Goal: Task Accomplishment & Management: Manage account settings

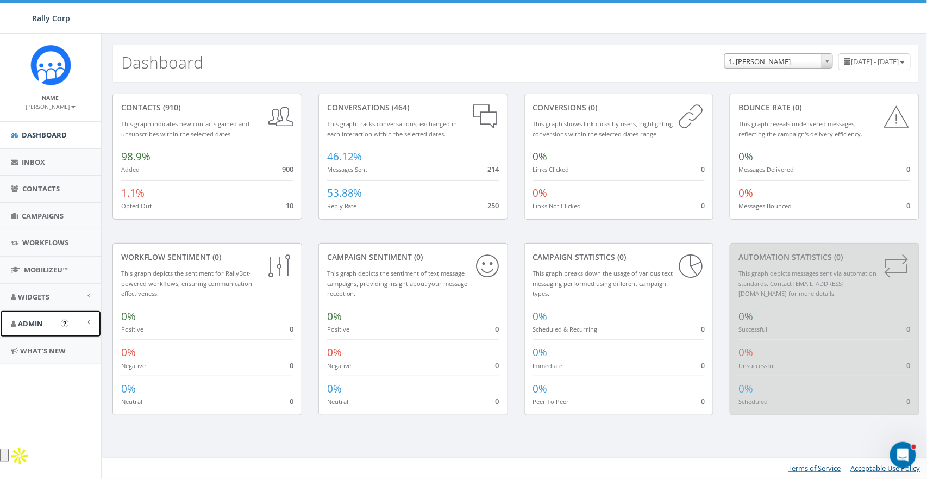
click at [20, 329] on link "Admin" at bounding box center [50, 323] width 101 height 27
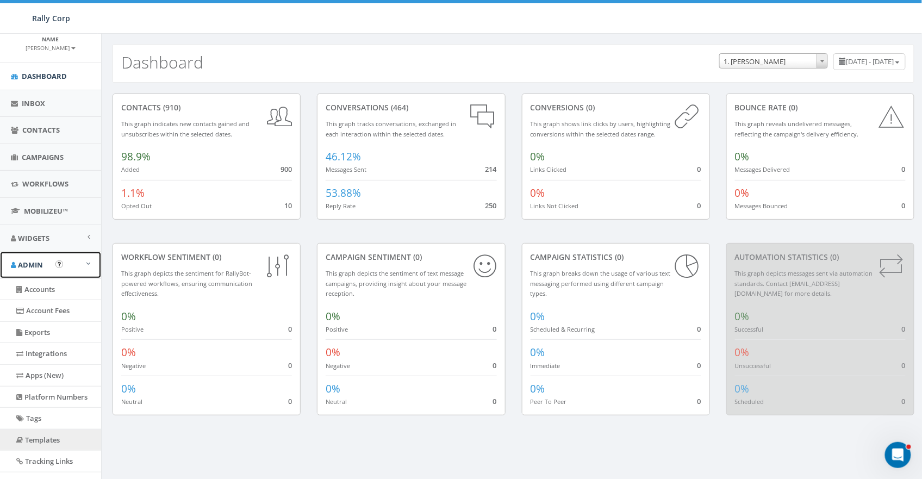
scroll to position [174, 0]
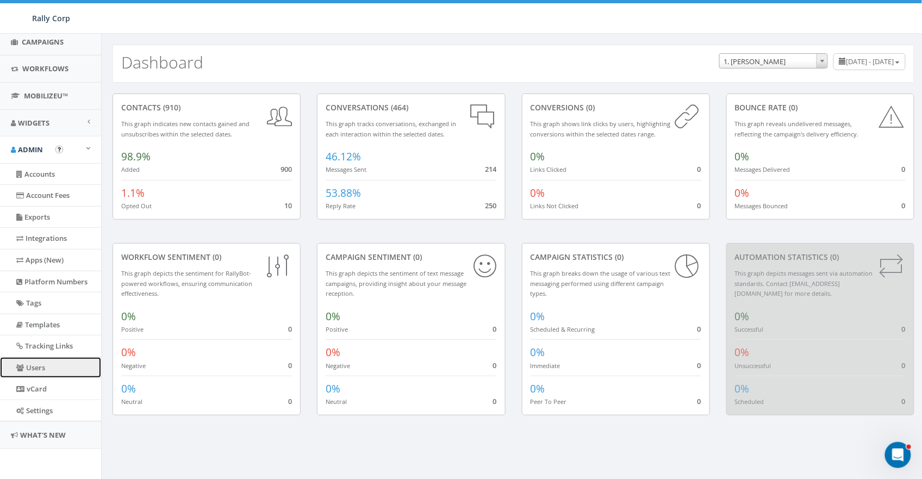
click at [40, 372] on link "Users" at bounding box center [50, 367] width 101 height 21
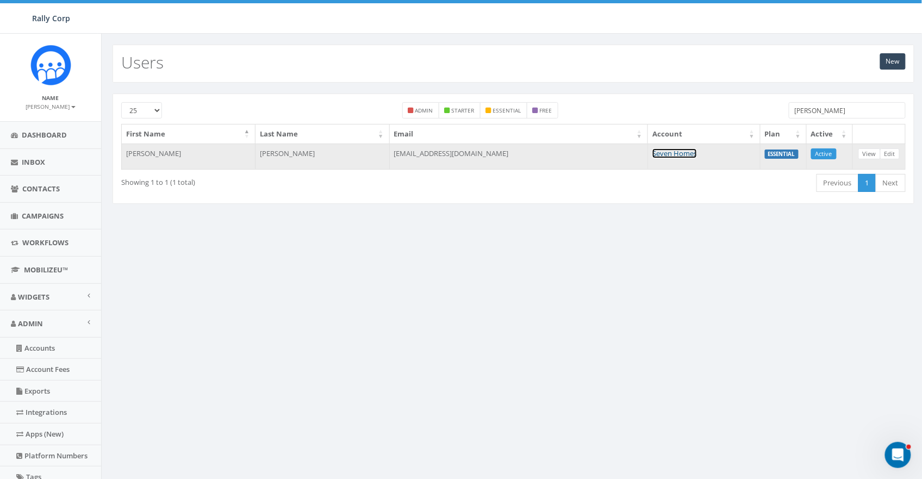
click at [652, 152] on link "Seven Homes" at bounding box center [674, 153] width 45 height 10
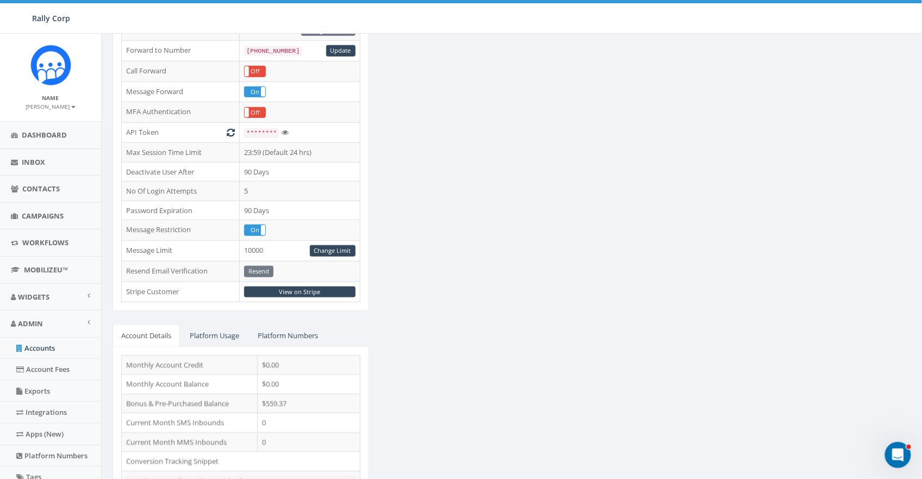
scroll to position [235, 0]
click at [331, 251] on link "Change Limit" at bounding box center [333, 250] width 46 height 11
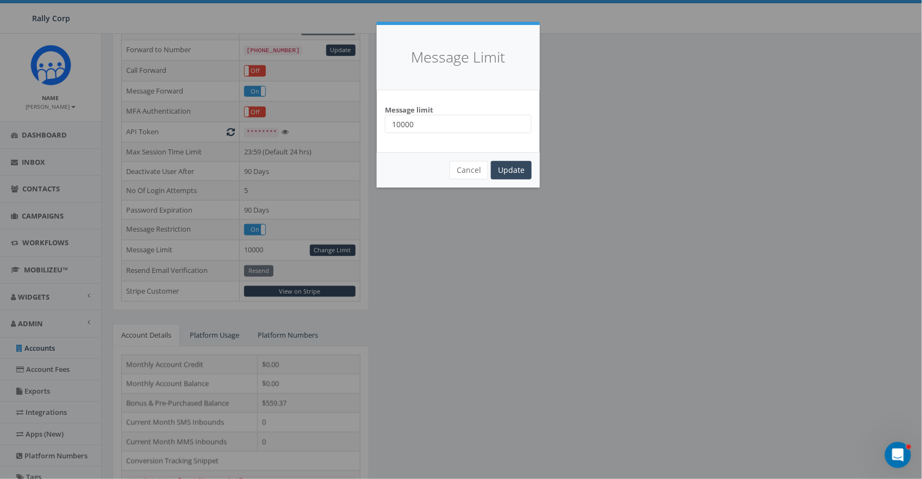
drag, startPoint x: 404, startPoint y: 125, endPoint x: 424, endPoint y: 124, distance: 20.1
click at [424, 124] on input "10000" at bounding box center [458, 124] width 147 height 18
click at [435, 123] on input "10000" at bounding box center [458, 124] width 147 height 18
type input "100000"
click at [527, 164] on input "Update" at bounding box center [511, 170] width 41 height 18
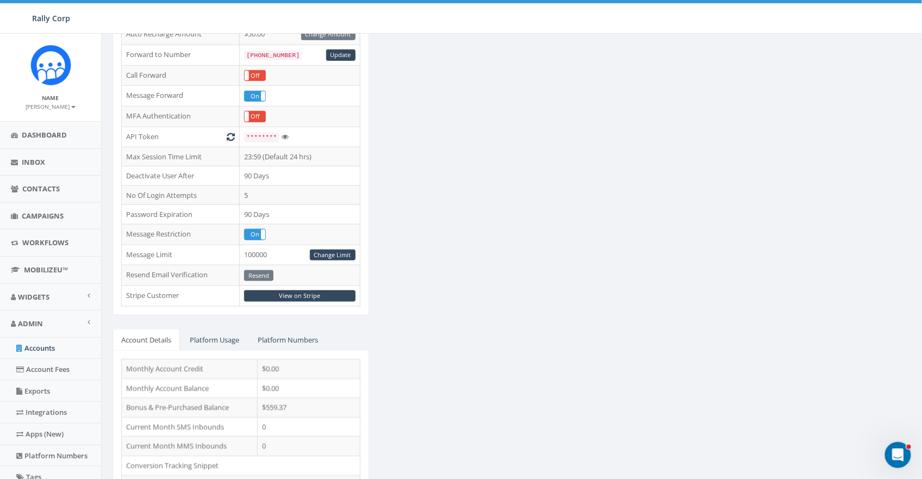
click at [473, 229] on div "ESSENTIAL Edit Account Type Non Profit Account Balance $559.37 Recharge Account…" at bounding box center [513, 197] width 818 height 667
drag, startPoint x: 125, startPoint y: 237, endPoint x: 197, endPoint y: 235, distance: 71.8
click at [197, 235] on td "Message Restriction" at bounding box center [181, 234] width 118 height 21
click at [443, 250] on div "ESSENTIAL Edit Account Type Non Profit Account Balance $559.37 Recharge Account…" at bounding box center [513, 197] width 818 height 667
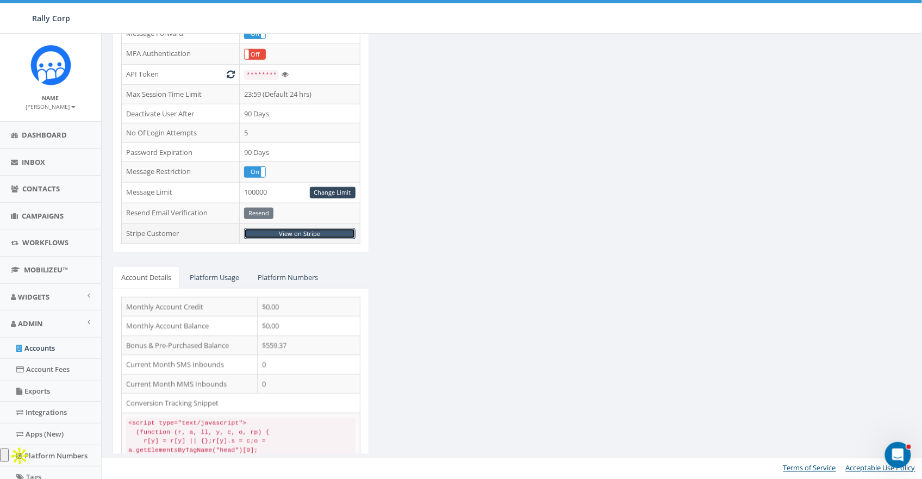
click at [296, 234] on link "View on Stripe" at bounding box center [299, 233] width 111 height 11
click at [250, 171] on label "On" at bounding box center [255, 172] width 21 height 10
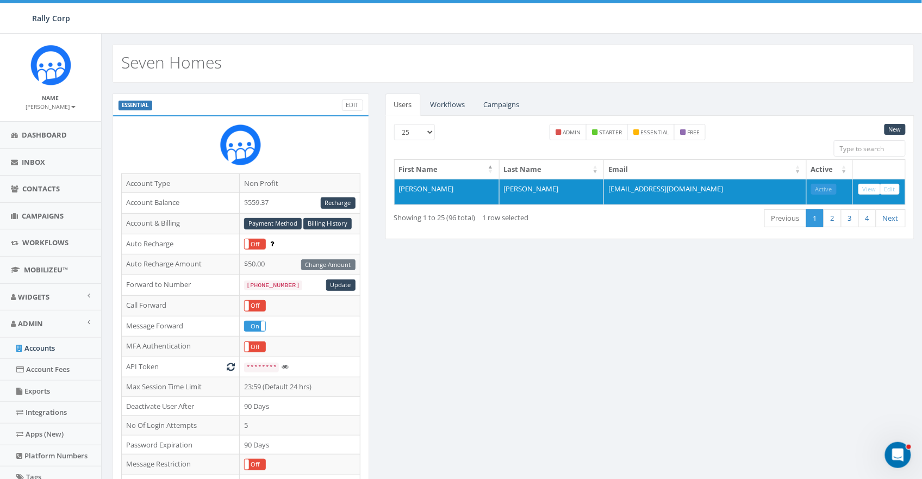
scroll to position [244, 0]
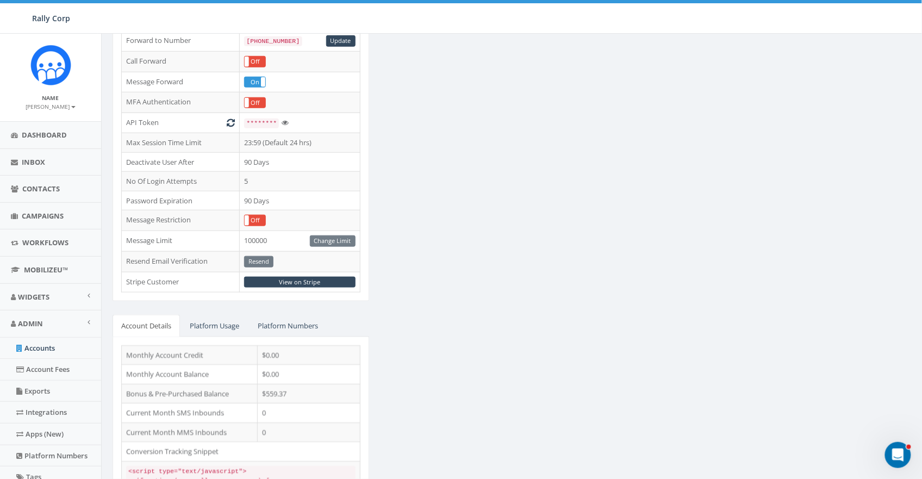
click at [523, 265] on div "ESSENTIAL Edit Account Type Non Profit Account Balance $559.37 Recharge Account…" at bounding box center [513, 182] width 818 height 667
click at [495, 255] on div "ESSENTIAL Edit Account Type Non Profit Account Balance $559.37 Recharge Account…" at bounding box center [513, 182] width 818 height 667
click at [528, 268] on div "ESSENTIAL Edit Account Type Non Profit Account Balance $559.37 Recharge Account…" at bounding box center [513, 182] width 818 height 667
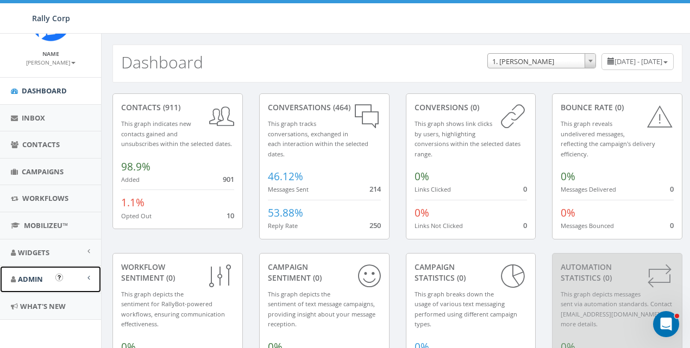
click at [36, 269] on link "Admin" at bounding box center [50, 279] width 101 height 27
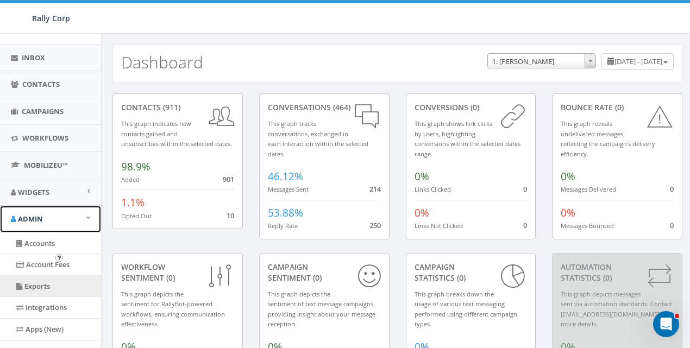
scroll to position [105, 0]
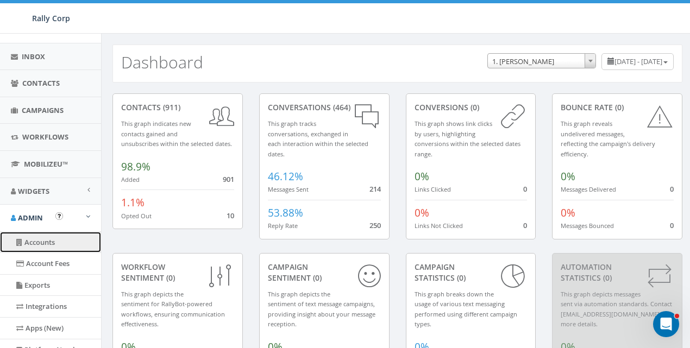
click at [33, 240] on link "Accounts" at bounding box center [50, 242] width 101 height 21
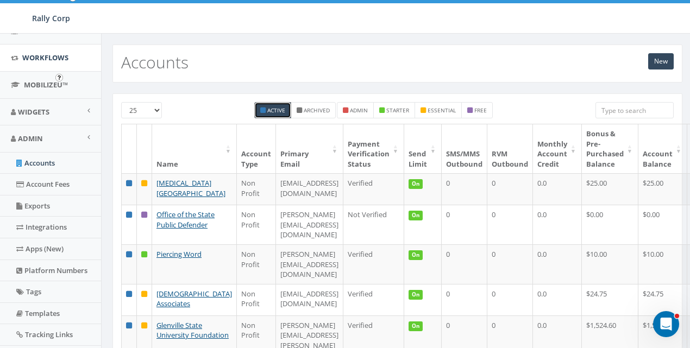
scroll to position [244, 0]
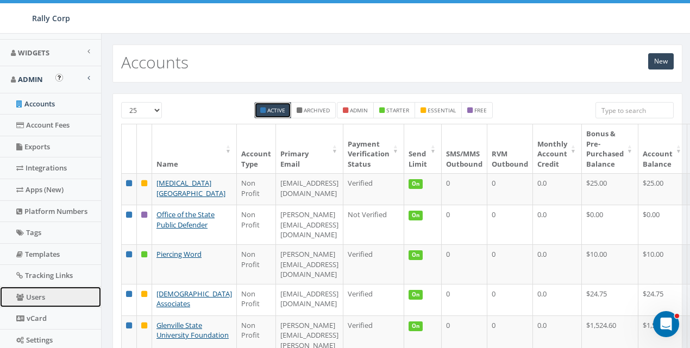
click at [35, 292] on link "Users" at bounding box center [50, 297] width 101 height 21
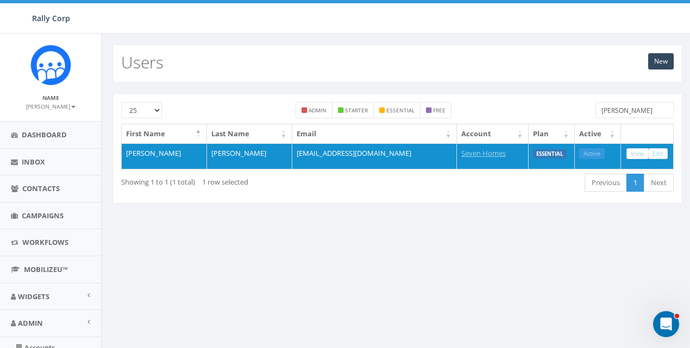
click at [637, 114] on input "McNeill" at bounding box center [635, 110] width 79 height 16
paste input "lori.blake@notoartsdistrict.org"
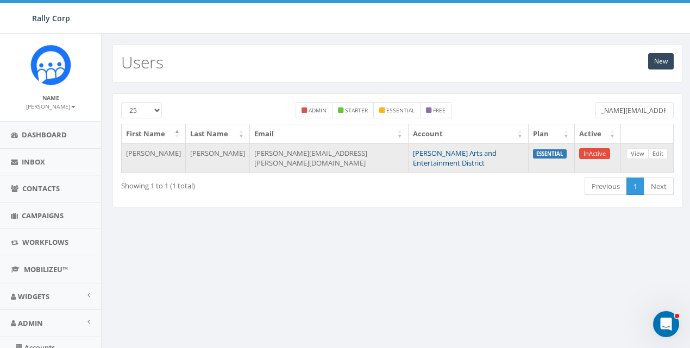
type input "lori.blake@notoartsdistrict.org"
click at [474, 148] on link "NOTO Arts and Entertainment District" at bounding box center [455, 158] width 84 height 20
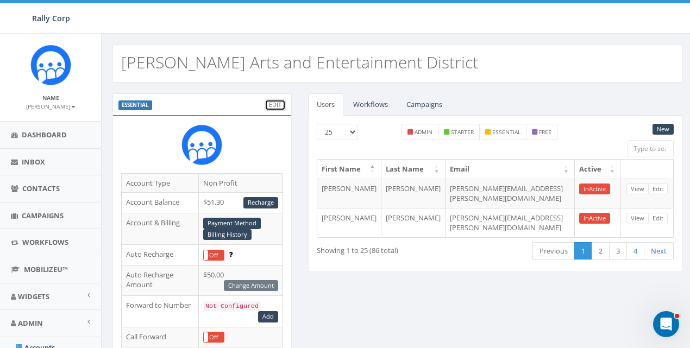
click at [273, 101] on link "Edit" at bounding box center [275, 104] width 21 height 11
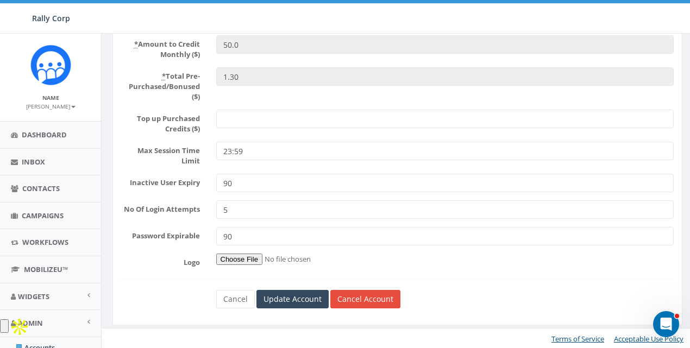
click at [366, 309] on div "* Name NOTO Arts and Entertainment District * Email lori.blake@notoartsdistrict…" at bounding box center [397, 63] width 570 height 524
click at [366, 303] on link "Cancel Account" at bounding box center [365, 299] width 70 height 18
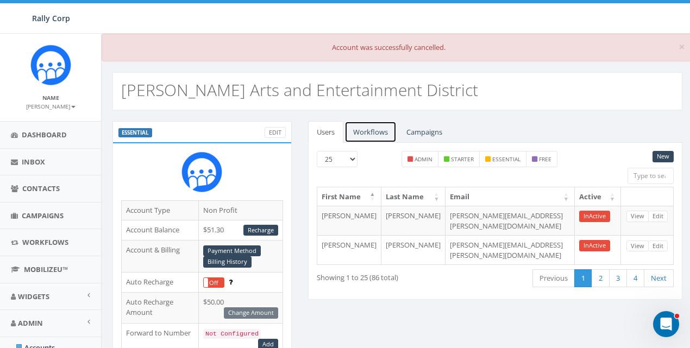
click at [374, 131] on link "Workflows" at bounding box center [371, 132] width 52 height 22
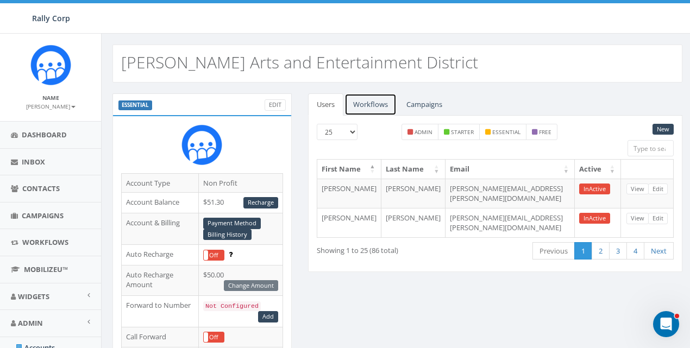
click at [372, 109] on link "Workflows" at bounding box center [371, 104] width 52 height 22
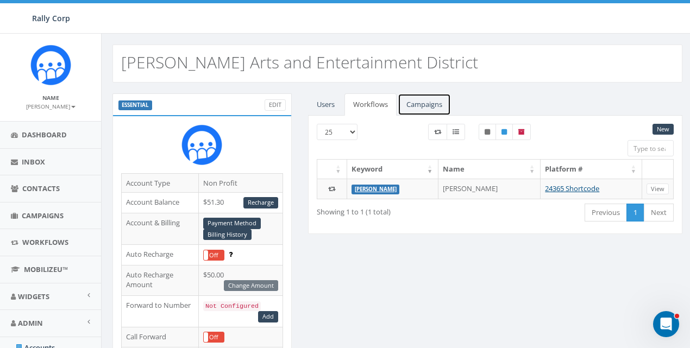
click at [412, 105] on link "Campaigns" at bounding box center [424, 104] width 53 height 22
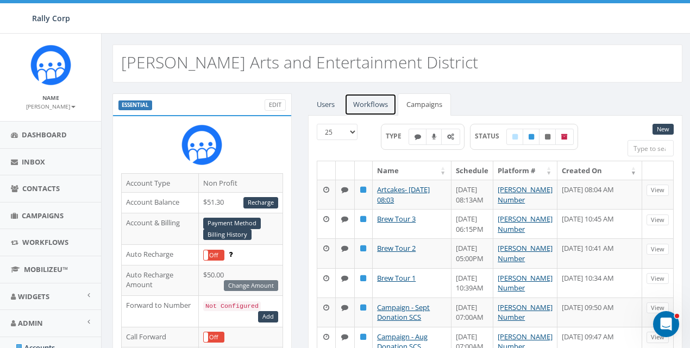
click at [368, 107] on link "Workflows" at bounding box center [371, 104] width 52 height 22
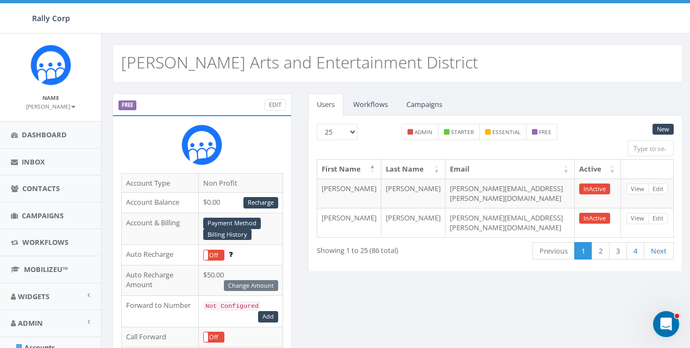
click at [415, 275] on div "Users Workflows Campaigns New 25 50 100 admin starter essential free First Name…" at bounding box center [495, 189] width 391 height 192
click at [371, 99] on link "Workflows" at bounding box center [371, 104] width 52 height 22
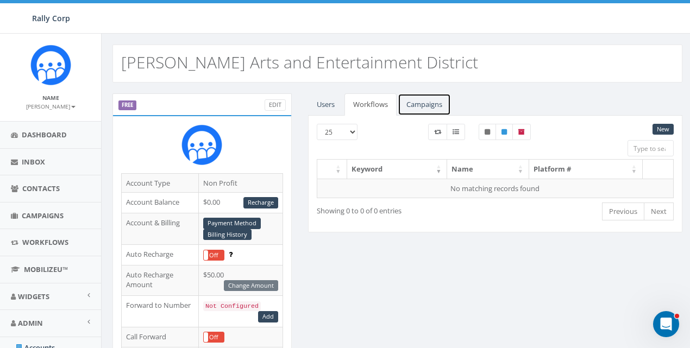
click at [423, 101] on link "Campaigns" at bounding box center [424, 104] width 53 height 22
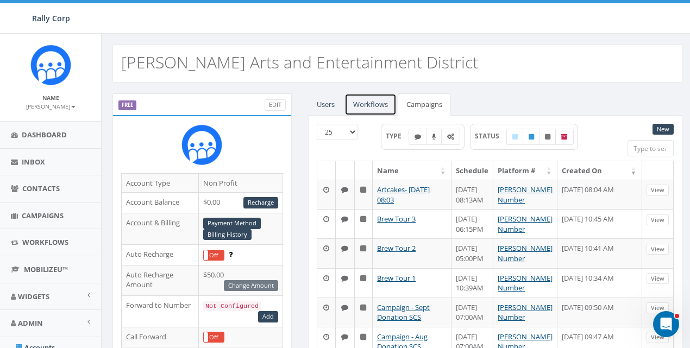
click at [376, 108] on link "Workflows" at bounding box center [371, 104] width 52 height 22
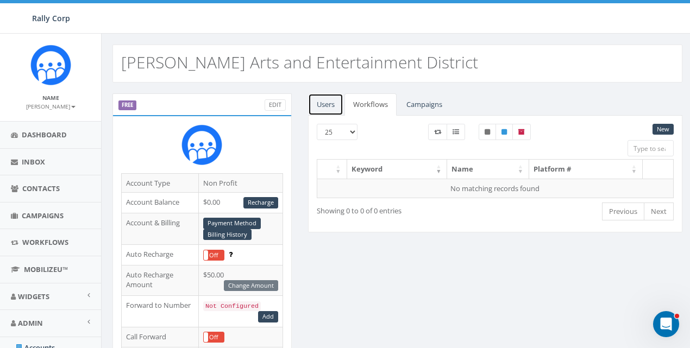
click at [331, 104] on link "Users" at bounding box center [325, 104] width 35 height 22
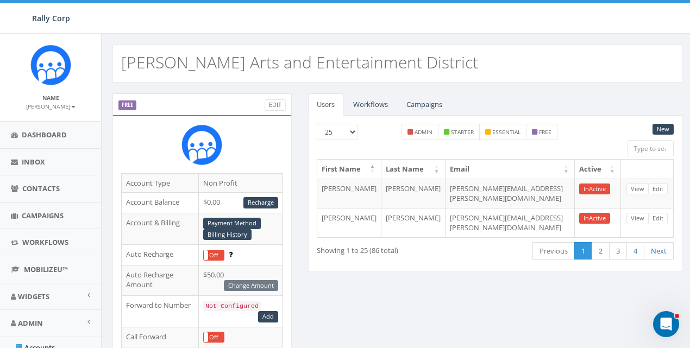
click at [421, 57] on div "NOTO Arts and Entertainment District" at bounding box center [397, 64] width 570 height 38
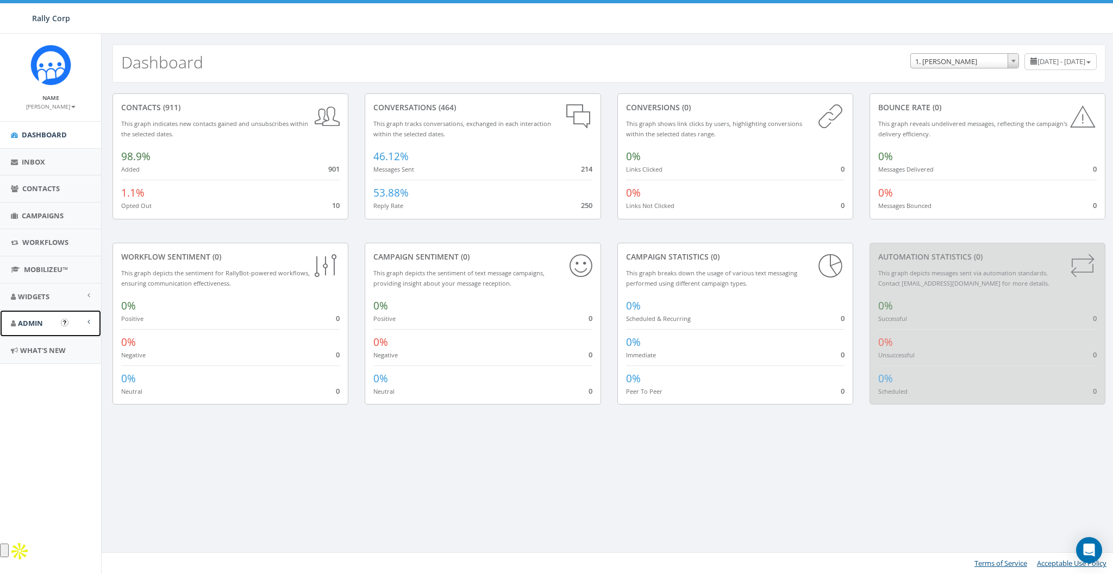
click at [19, 323] on span "Admin" at bounding box center [30, 323] width 25 height 10
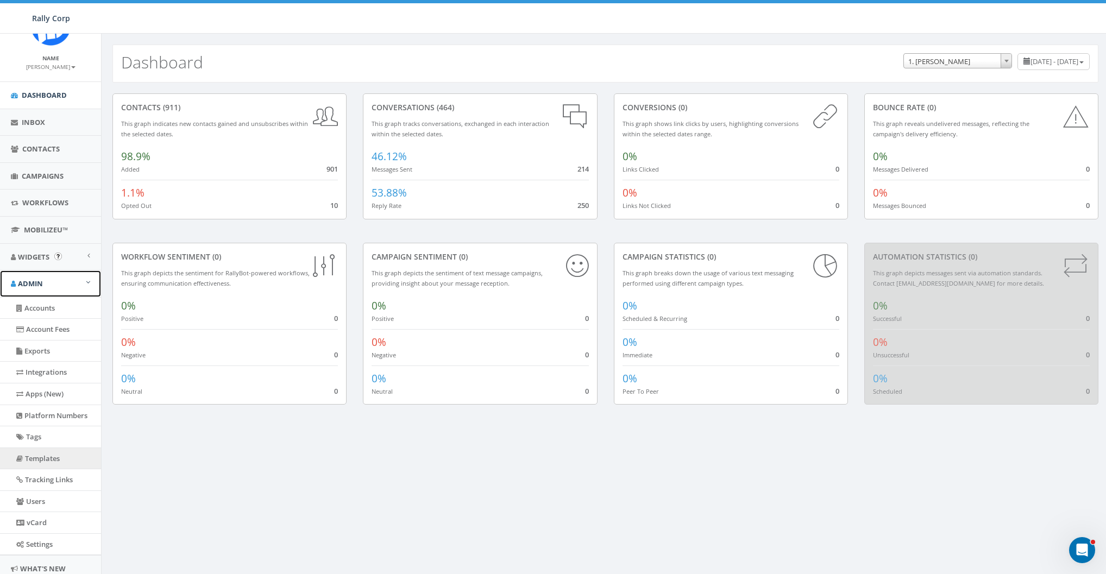
scroll to position [76, 0]
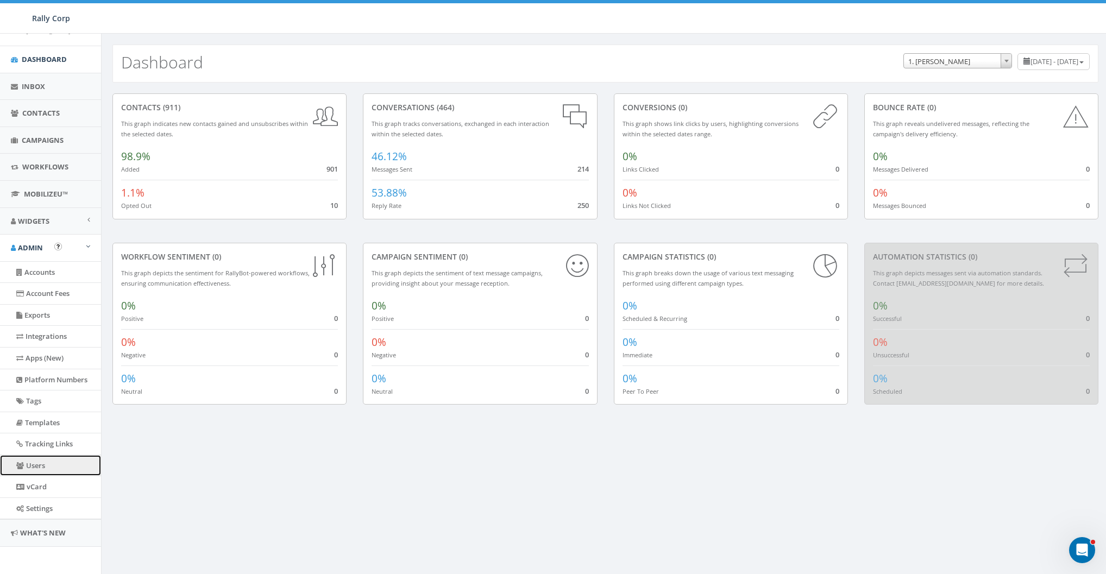
click at [40, 471] on link "Users" at bounding box center [50, 465] width 101 height 21
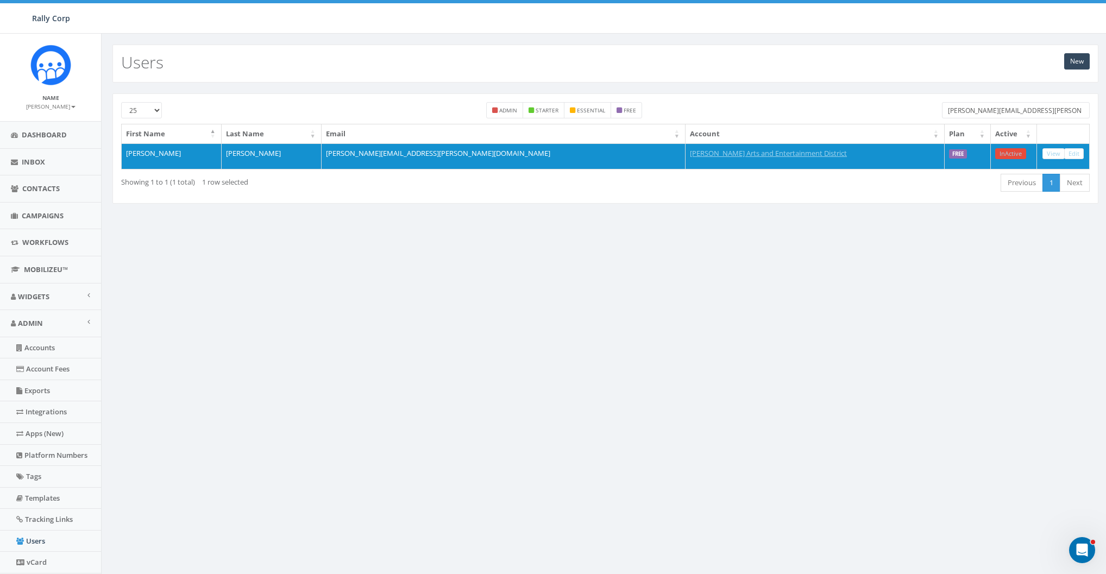
click at [985, 108] on input "lori.blake@notoartsdistrict.org" at bounding box center [1016, 110] width 148 height 16
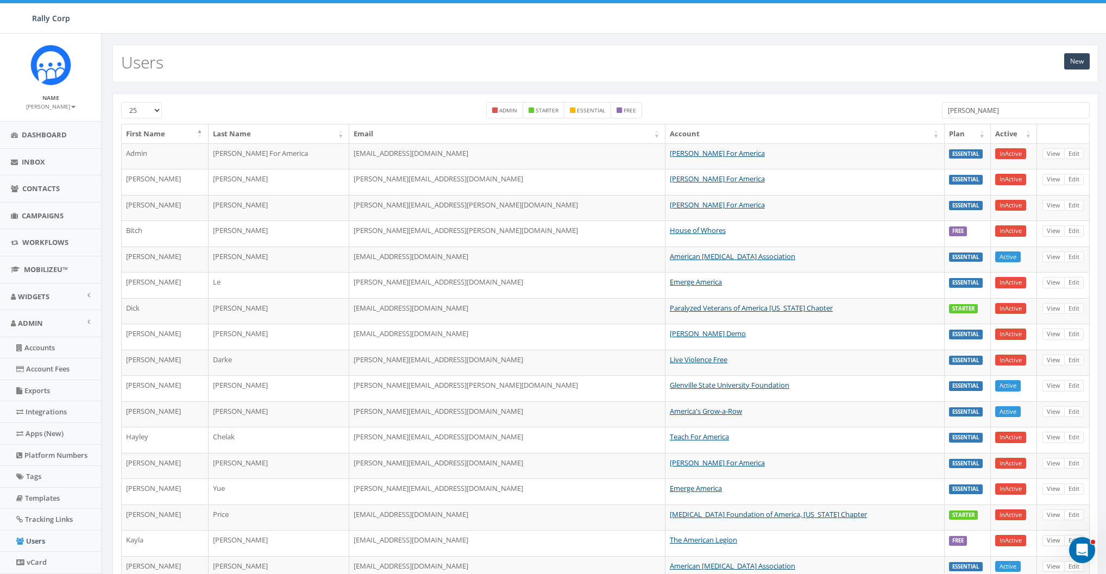
click at [977, 114] on input "erica" at bounding box center [1016, 110] width 148 height 16
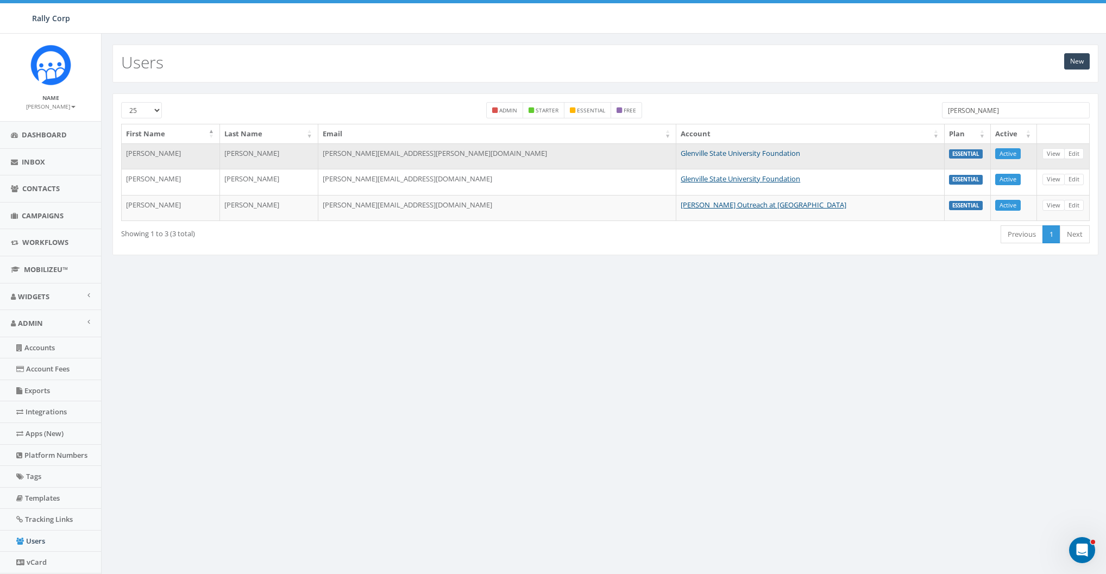
type input "glen"
click at [681, 152] on link "Glenville State University Foundation" at bounding box center [741, 153] width 120 height 10
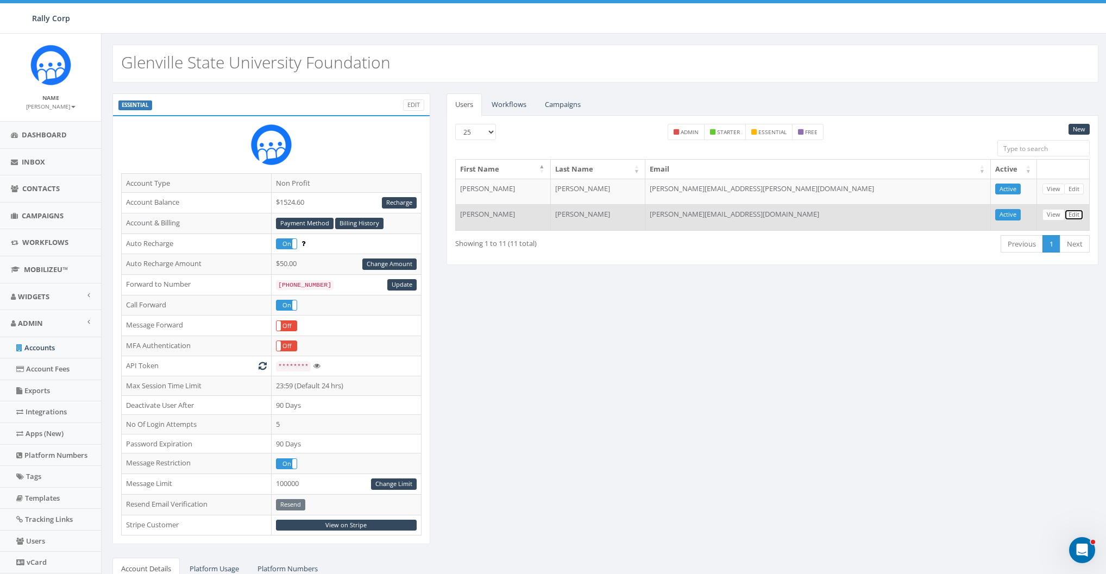
click at [1071, 212] on link "Edit" at bounding box center [1075, 214] width 20 height 11
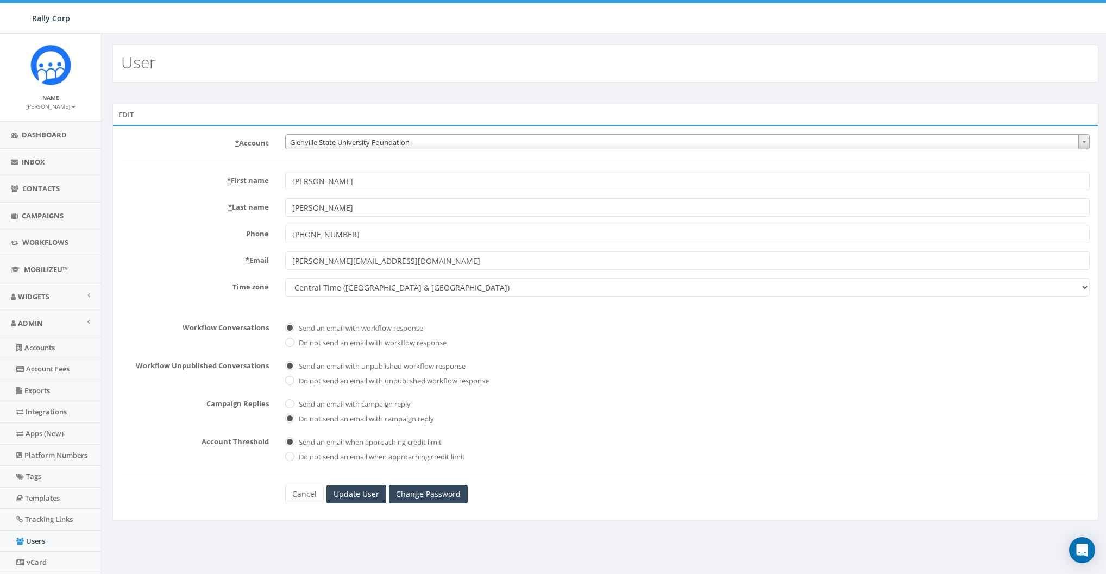
click at [318, 142] on span "Glenville State University Foundation" at bounding box center [688, 142] width 804 height 15
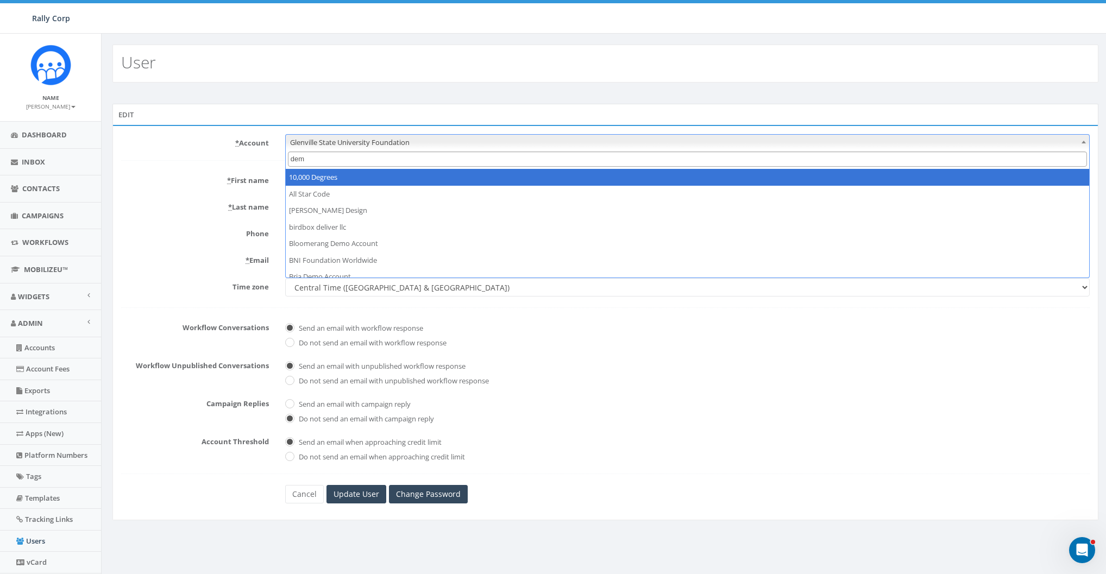
type input "demo"
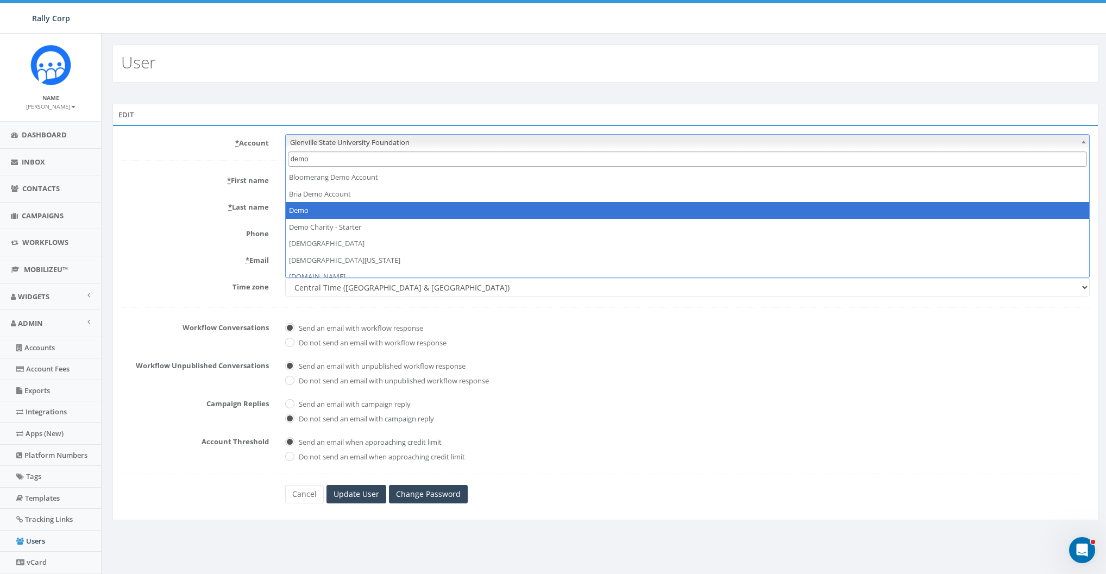
select select "64"
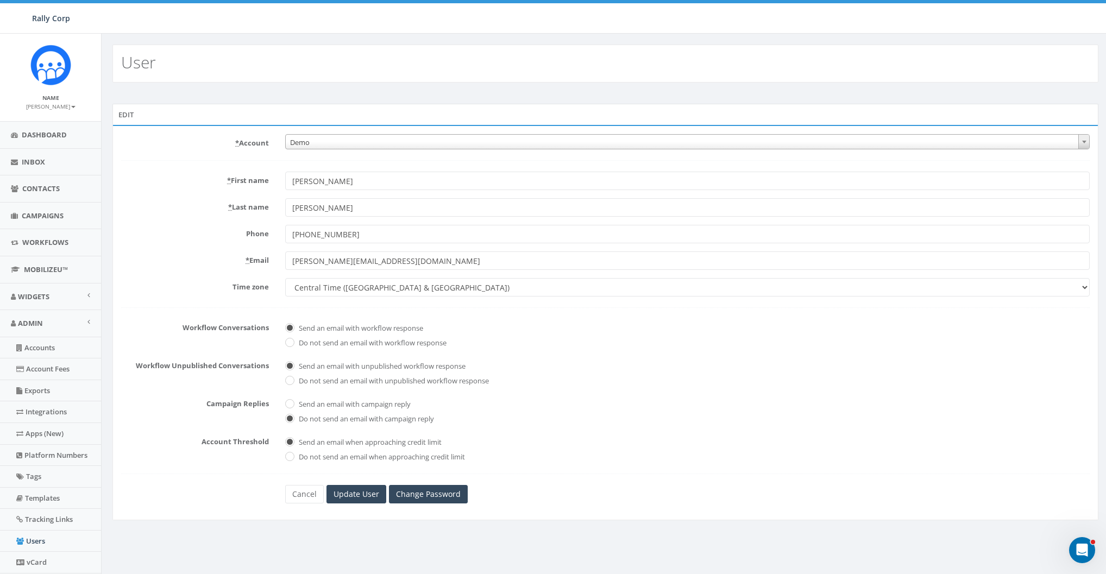
click at [364, 481] on form "* Account 10,000 Degrees 10 CAN, Inc. 180 Skate 1. [PERSON_NAME] 2Life Communit…" at bounding box center [605, 319] width 969 height 370
click at [372, 487] on input "Update User" at bounding box center [357, 494] width 60 height 18
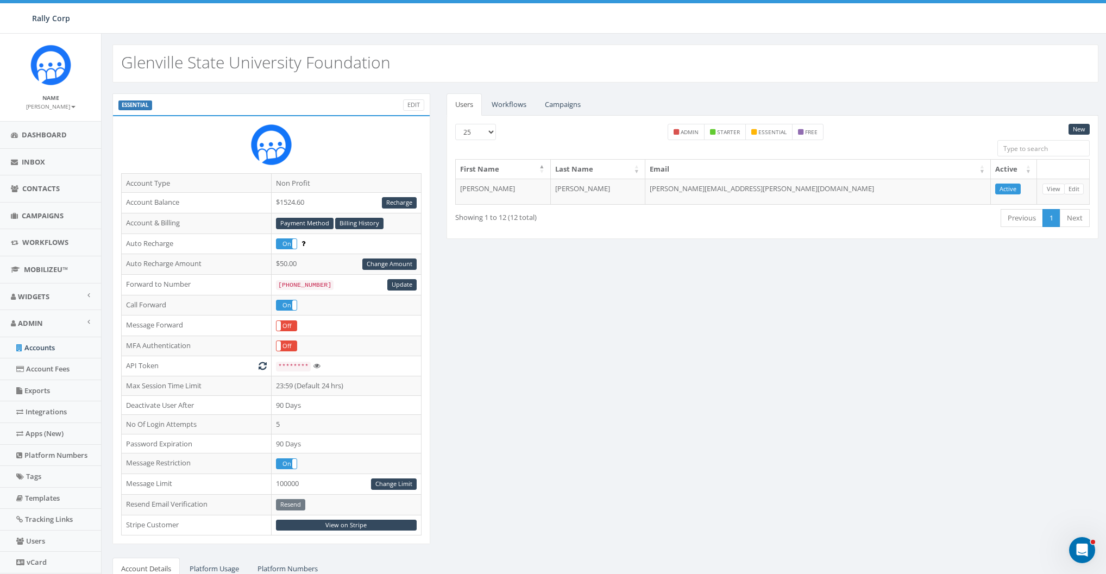
click at [653, 285] on div "ESSENTIAL Edit Account Type Non Profit Account Balance $1524.60 Recharge Accoun…" at bounding box center [605, 426] width 1003 height 666
click at [1084, 133] on link "New" at bounding box center [1079, 129] width 21 height 11
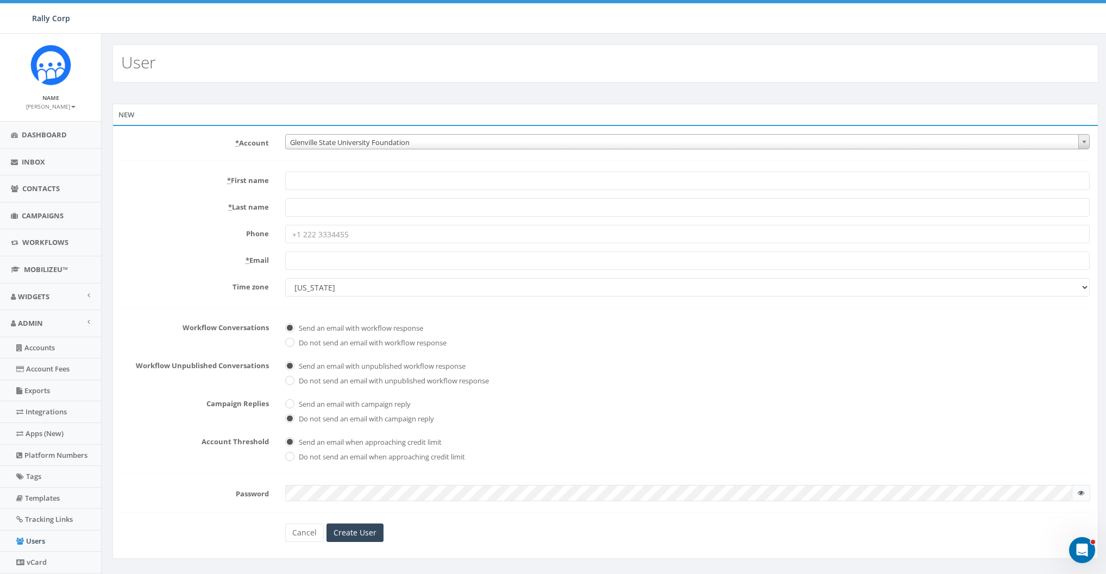
drag, startPoint x: 201, startPoint y: 163, endPoint x: 297, endPoint y: 179, distance: 98.0
click at [201, 163] on form "* Account 10,000 Degrees 10 CAN, Inc. 180 Skate 1. [PERSON_NAME] 2Life Communit…" at bounding box center [605, 338] width 969 height 408
click at [317, 271] on form "* Account 10,000 Degrees 10 CAN, Inc. 180 Skate 1. [PERSON_NAME] 2Life Communit…" at bounding box center [605, 338] width 969 height 408
click at [324, 268] on input "* Email" at bounding box center [687, 261] width 805 height 18
paste input "[PERSON_NAME] - [PERSON_NAME][EMAIL_ADDRESS][PERSON_NAME][DOMAIN_NAME]"
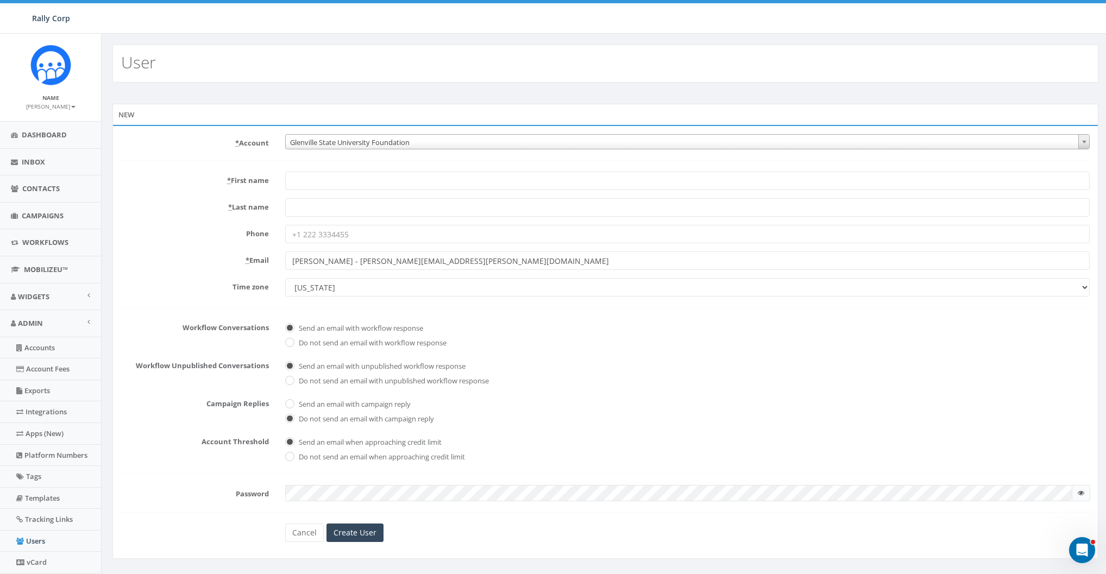
type input "Vada Woodford - vada.woodford@glenvlle.edu"
click at [209, 268] on div "* Email Vada Woodford - vada.woodford@glenvlle.edu" at bounding box center [605, 261] width 985 height 18
click at [308, 177] on input "* First name" at bounding box center [687, 181] width 805 height 18
paste input "Vada Woodford - vada.woodford@glenvlle.edu"
drag, startPoint x: 311, startPoint y: 178, endPoint x: 348, endPoint y: 178, distance: 36.4
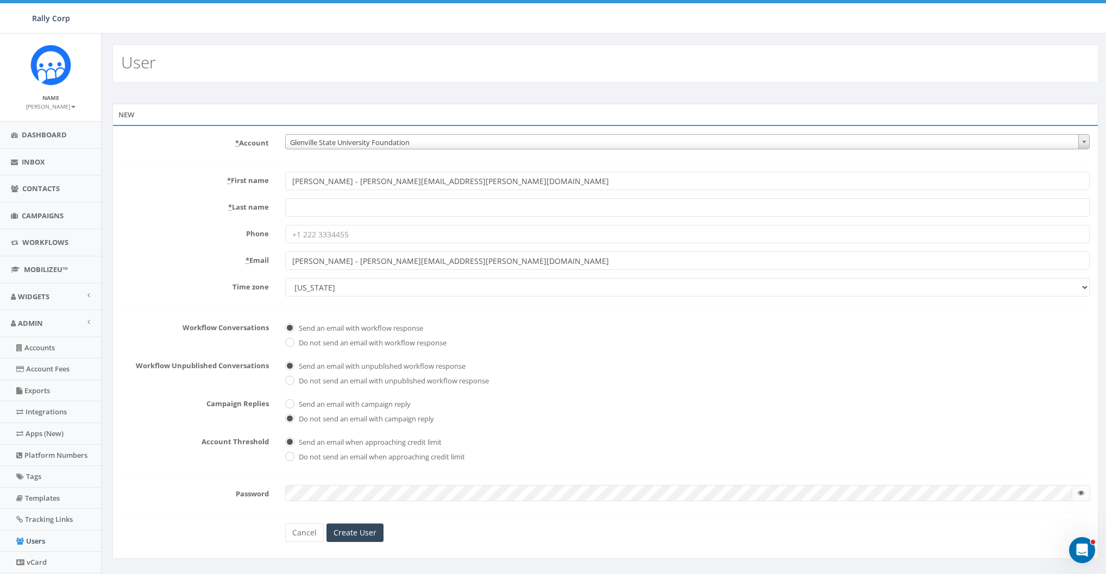
click at [348, 178] on input "Vada Woodford - vada.woodford@glenvlle.edu" at bounding box center [687, 181] width 805 height 18
type input "Vada - vada.woodford@glenvlle.edu"
click at [162, 180] on label "* First name" at bounding box center [195, 179] width 164 height 14
click at [285, 180] on input "Vada - vada.woodford@glenvlle.edu" at bounding box center [687, 181] width 805 height 18
drag, startPoint x: 230, startPoint y: 220, endPoint x: 289, endPoint y: 215, distance: 59.5
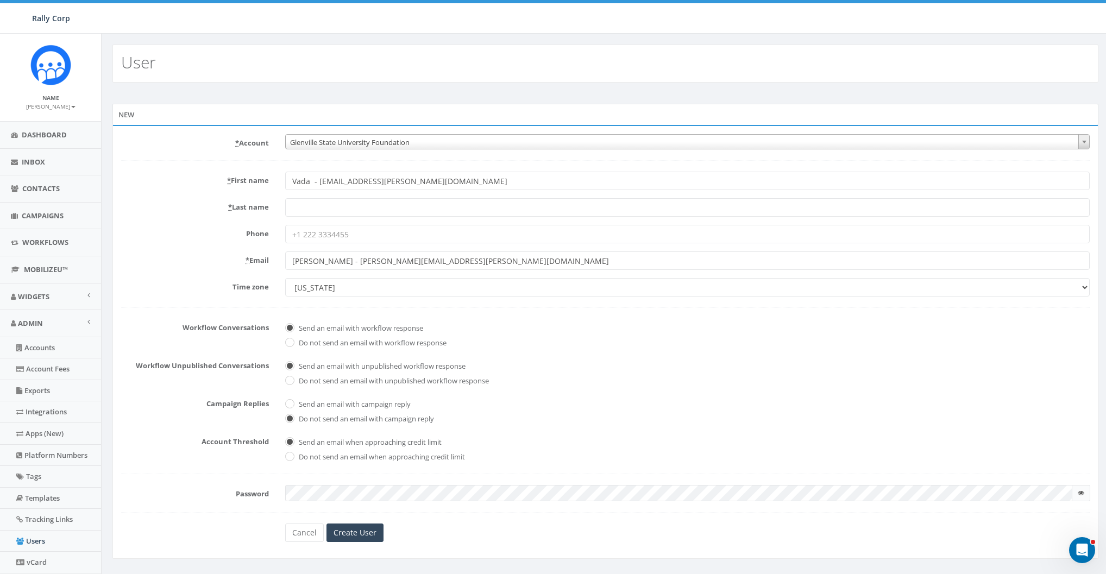
click at [230, 220] on form "* Account 10,000 Degrees 10 CAN, Inc. 180 Skate 1. James Martin 2Life Communiti…" at bounding box center [605, 338] width 969 height 408
click at [327, 207] on input "* Last name" at bounding box center [687, 207] width 805 height 18
paste input "Woodford"
type input "Woodford"
drag, startPoint x: 316, startPoint y: 181, endPoint x: 508, endPoint y: 190, distance: 191.5
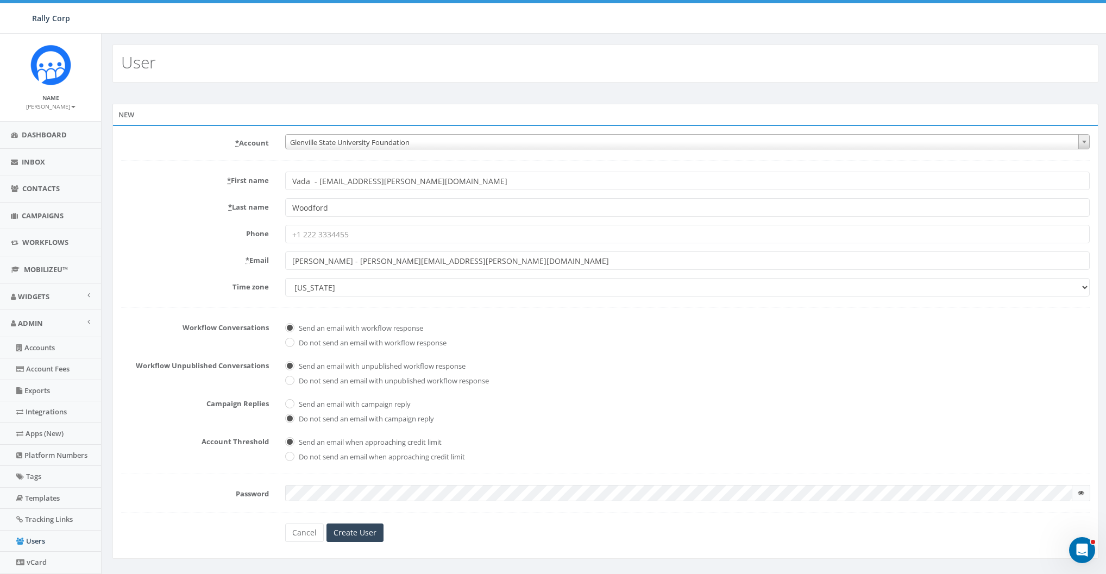
click at [508, 190] on form "* Account 10,000 Degrees 10 CAN, Inc. 180 Skate 1. James Martin 2Life Communiti…" at bounding box center [605, 338] width 969 height 408
type input "Vada"
drag, startPoint x: 355, startPoint y: 260, endPoint x: 271, endPoint y: 258, distance: 84.3
click at [271, 261] on div "* Email Vada Woodford - vada.woodford@glenvlle.edu" at bounding box center [605, 261] width 985 height 18
type input "vada.woodford@glenvlle.edu"
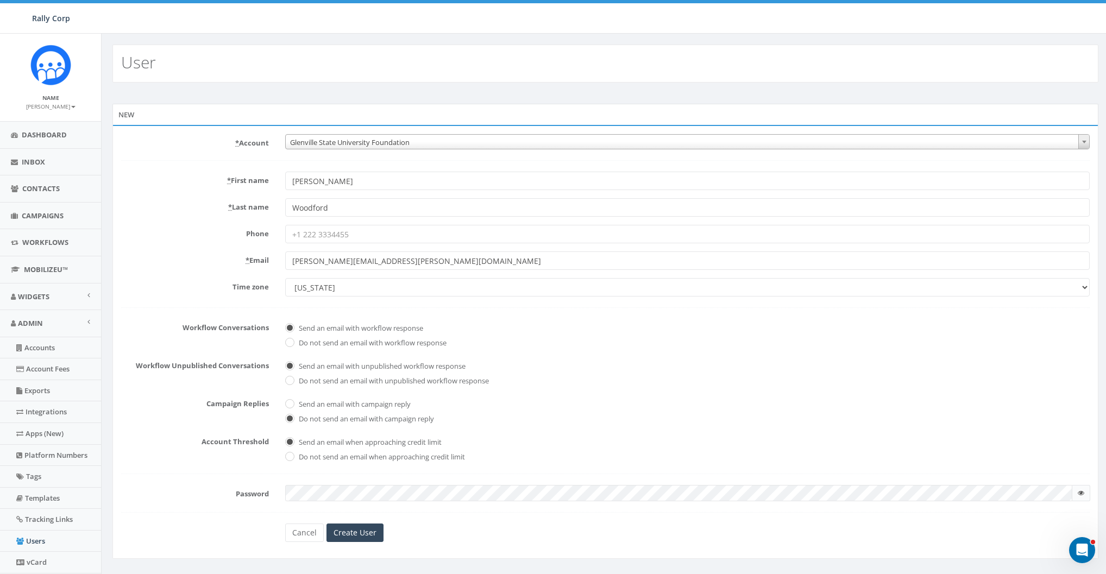
click at [384, 266] on input "vada.woodford@glenvlle.edu" at bounding box center [687, 261] width 805 height 18
click at [225, 251] on form "* Account 10,000 Degrees 10 CAN, Inc. 180 Skate 1. James Martin 2Life Communiti…" at bounding box center [605, 338] width 969 height 408
click at [343, 288] on select "Alaska America/Adak America/Anchorage America/Boise America/Detroit America/Ind…" at bounding box center [687, 287] width 805 height 18
select select "Central Time (US & Canada)"
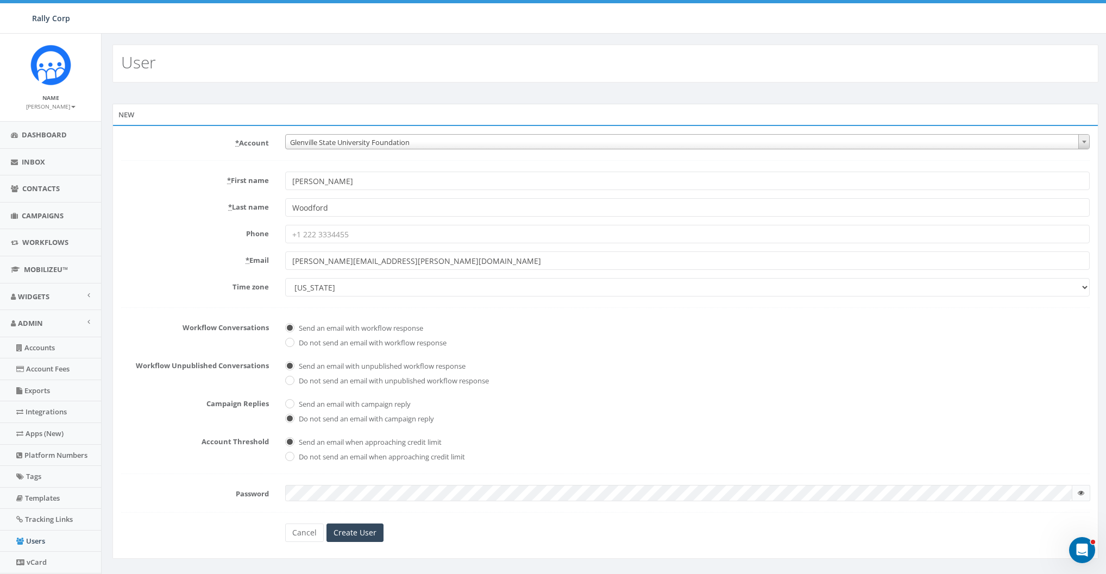
click at [285, 278] on select "Alaska America/Adak America/Anchorage America/Boise America/Detroit America/Ind…" at bounding box center [687, 287] width 805 height 18
checkbox input "true"
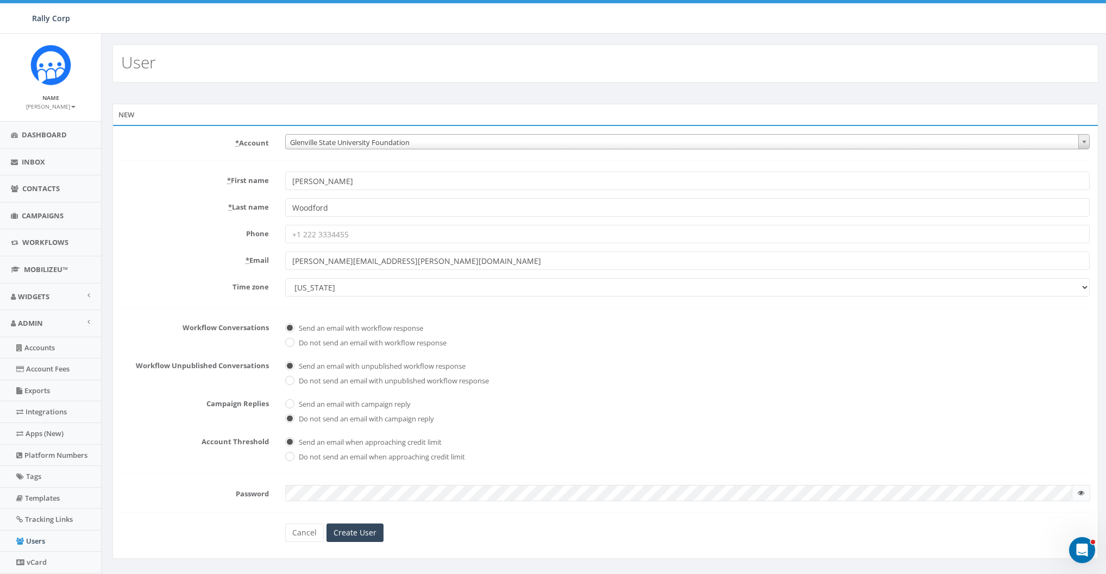
checkbox input "true"
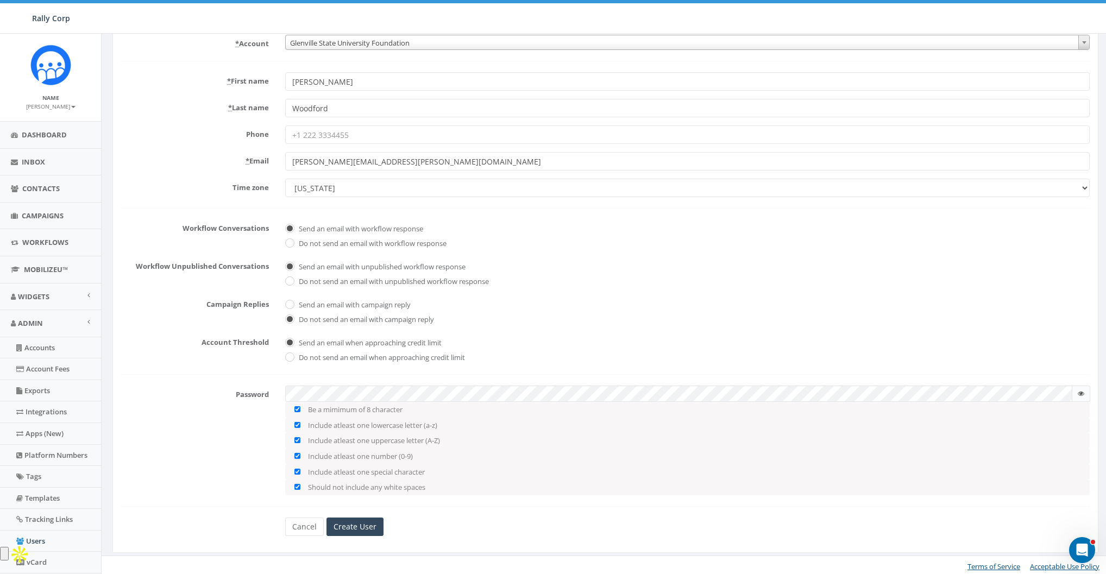
scroll to position [101, 0]
click at [367, 529] on input "Create User" at bounding box center [355, 525] width 57 height 18
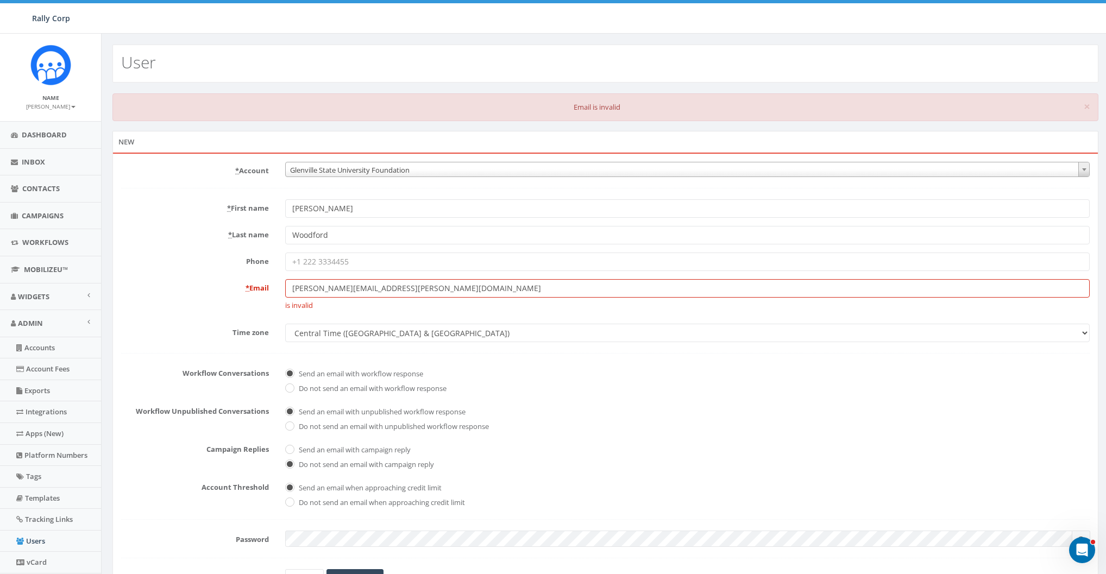
click at [464, 58] on div "User" at bounding box center [605, 64] width 986 height 38
click at [307, 282] on input "vada.woodford@glenvlle.edu" at bounding box center [687, 288] width 805 height 18
click at [458, 290] on input "vada.woodford@glenvlle.edu" at bounding box center [687, 288] width 805 height 18
drag, startPoint x: 161, startPoint y: 262, endPoint x: 196, endPoint y: 262, distance: 34.8
click at [162, 262] on label "Phone" at bounding box center [195, 260] width 164 height 14
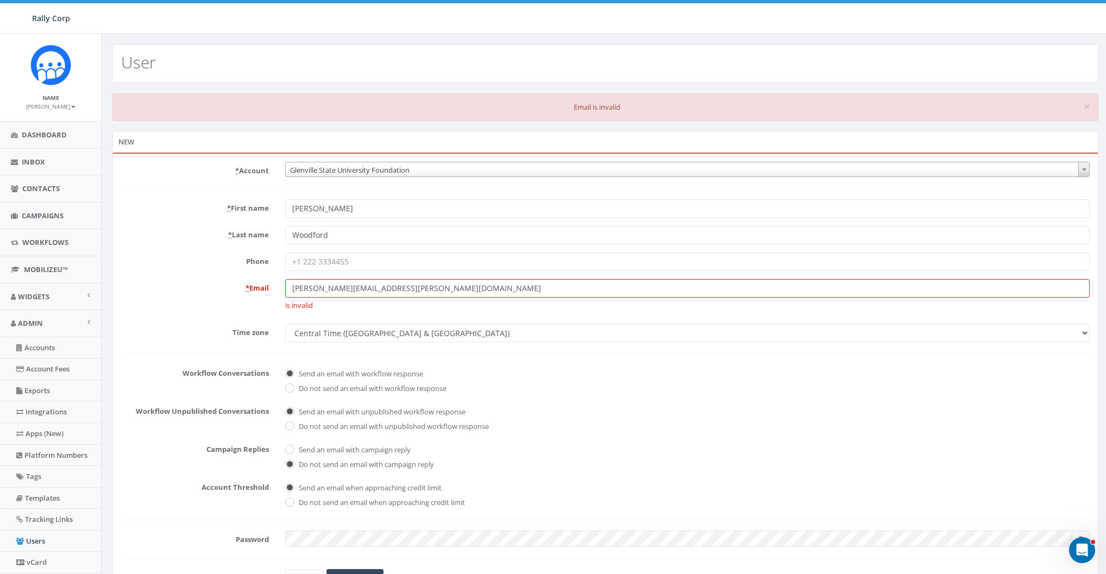
click at [285, 262] on input "Phone" at bounding box center [687, 262] width 805 height 18
drag, startPoint x: 353, startPoint y: 285, endPoint x: 445, endPoint y: 287, distance: 91.9
click at [445, 287] on input "vada.woodford@glenvlle.edu" at bounding box center [687, 288] width 805 height 18
paste input "erica.posey@glenvi"
click at [393, 287] on input "vada.woodford@erica.posey@glenville.edu" at bounding box center [687, 288] width 805 height 18
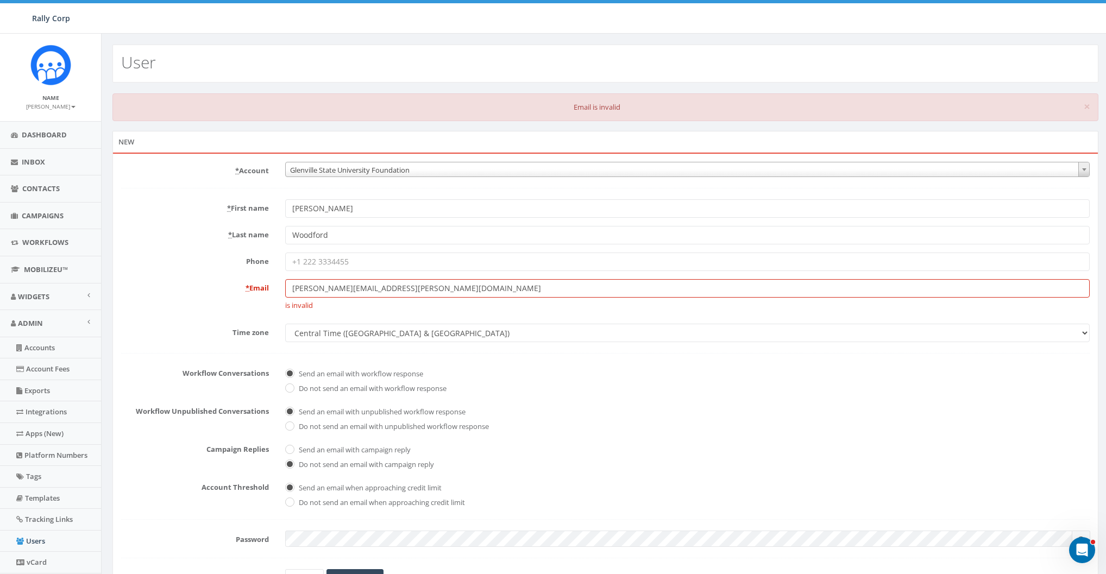
type input "vada.woodford@glenville.edu"
click at [158, 289] on label "* Email" at bounding box center [195, 286] width 164 height 14
click at [285, 289] on input "vada.woodford@glenville.edu" at bounding box center [687, 288] width 805 height 18
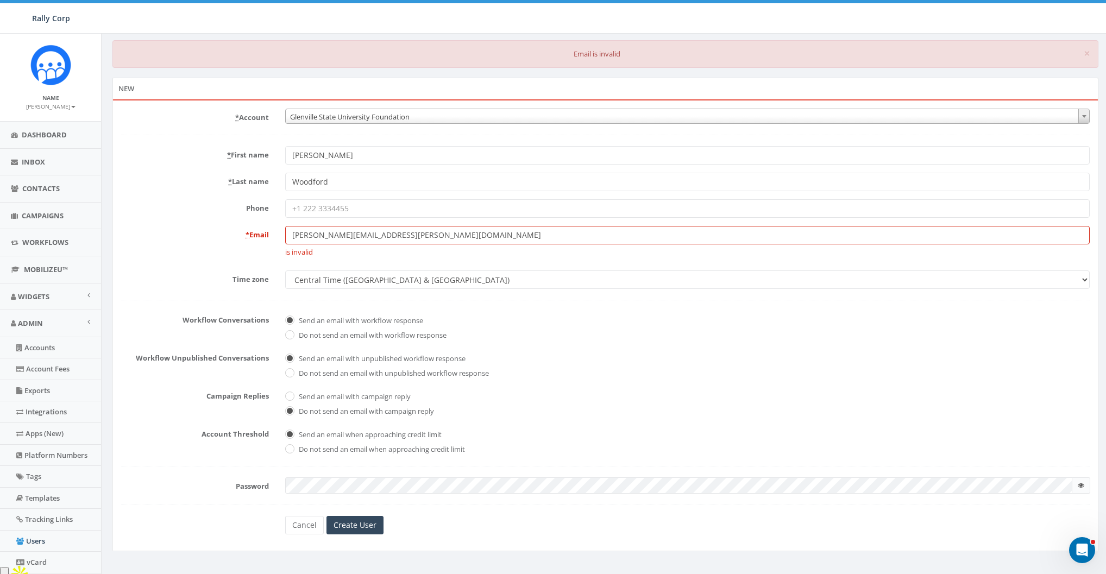
scroll to position [76, 0]
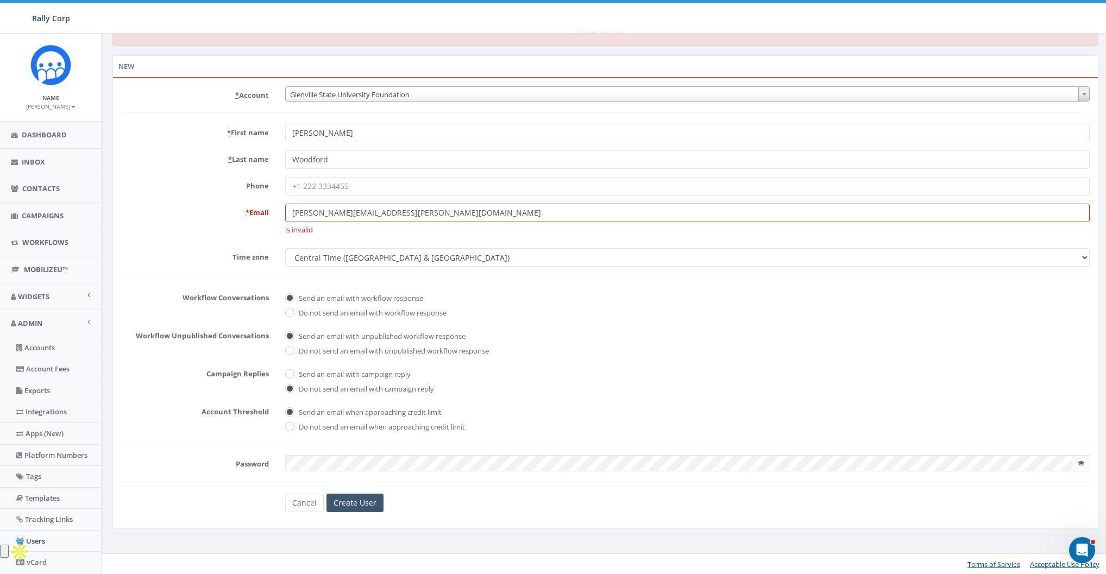
checkbox input "true"
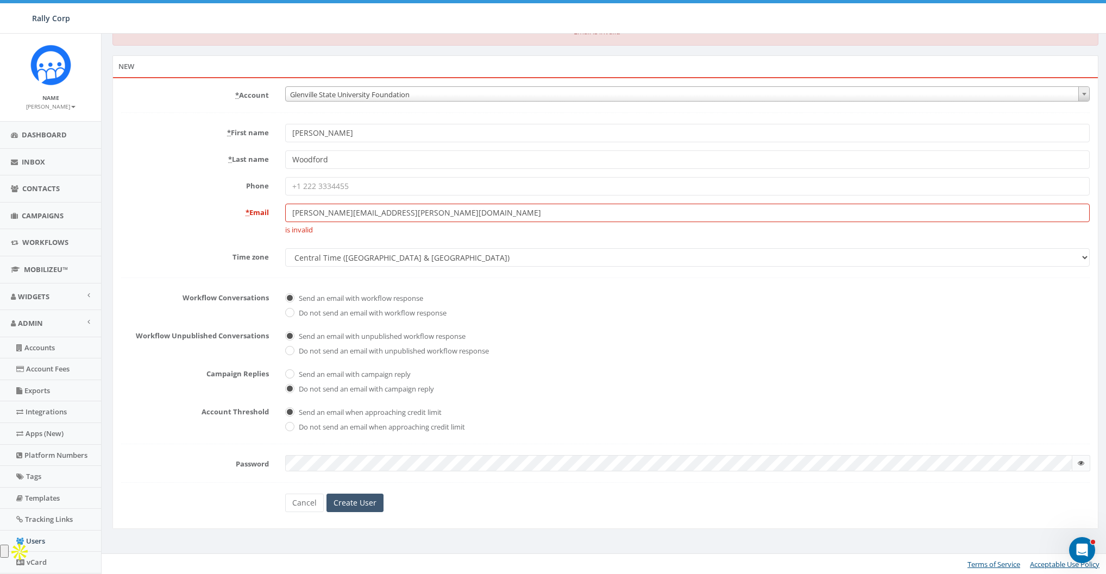
checkbox input "true"
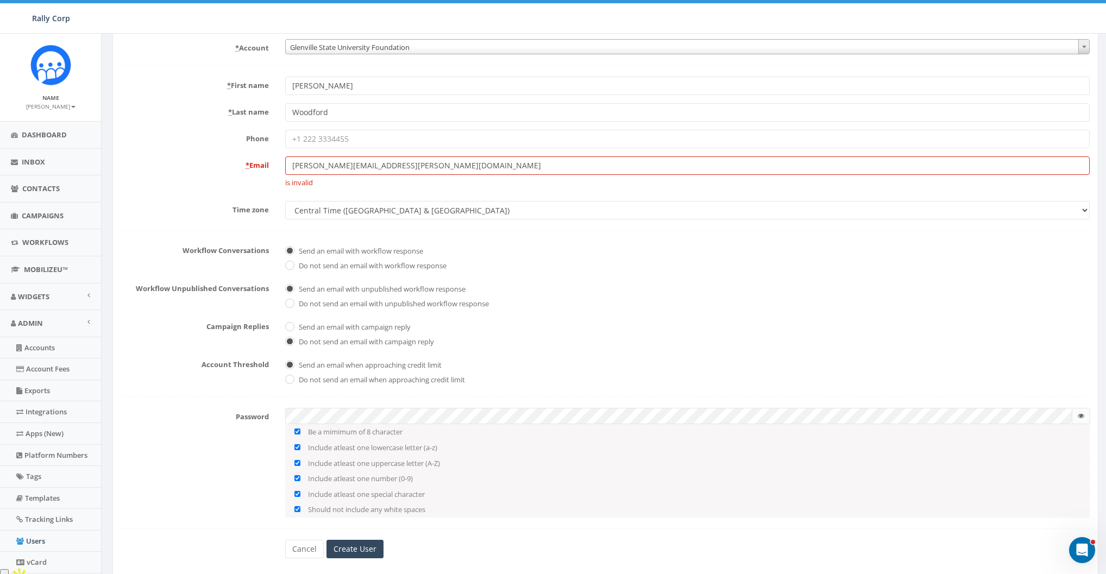
scroll to position [147, 0]
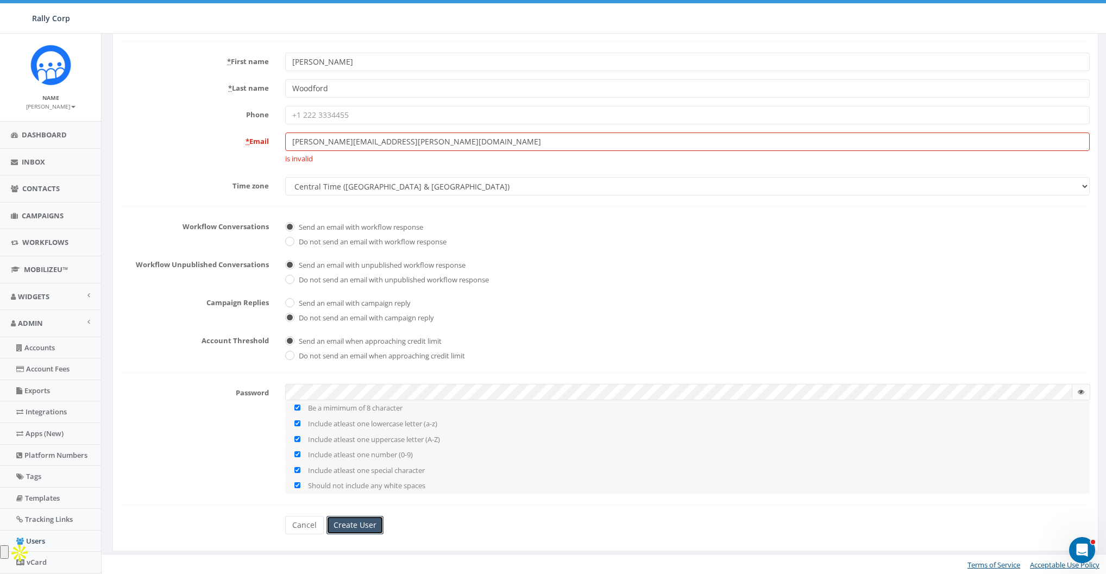
click at [355, 524] on input "Create User" at bounding box center [355, 525] width 57 height 18
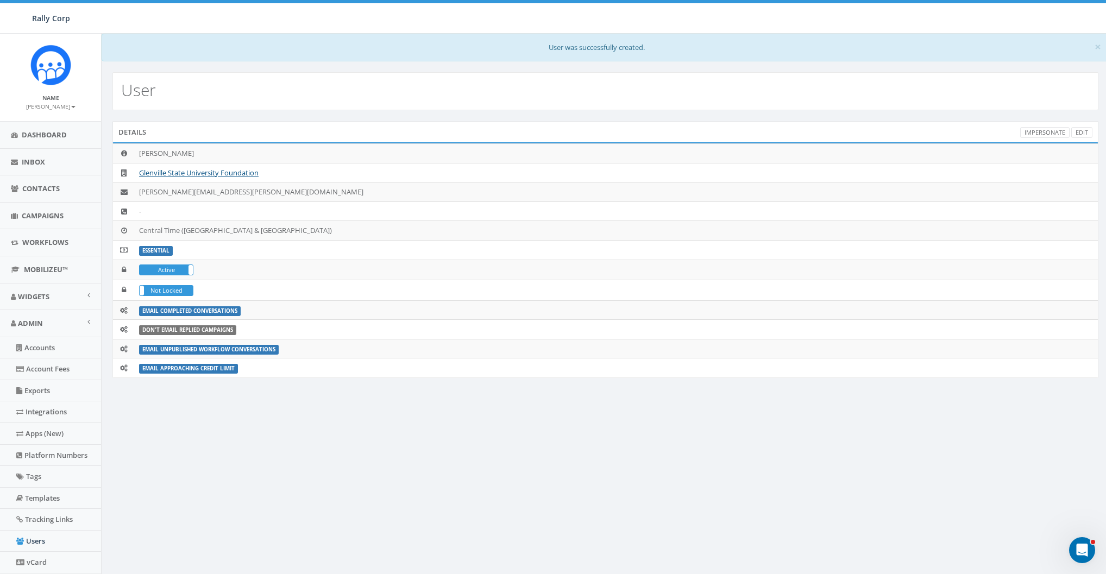
click at [320, 88] on div "User" at bounding box center [605, 91] width 986 height 38
click at [197, 174] on link "Glenville State University Foundation" at bounding box center [199, 173] width 120 height 10
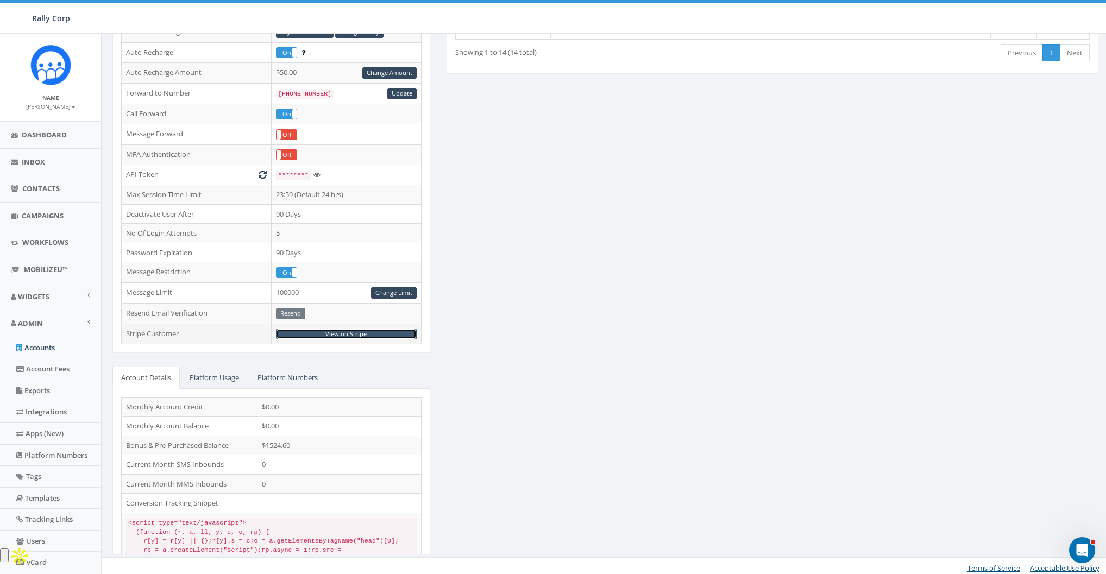
click at [343, 329] on link "View on Stripe" at bounding box center [346, 334] width 141 height 11
click at [747, 315] on div "ESSENTIAL Edit Account Type Non Profit Account Balance $1524.60 Recharge Accoun…" at bounding box center [605, 235] width 1003 height 666
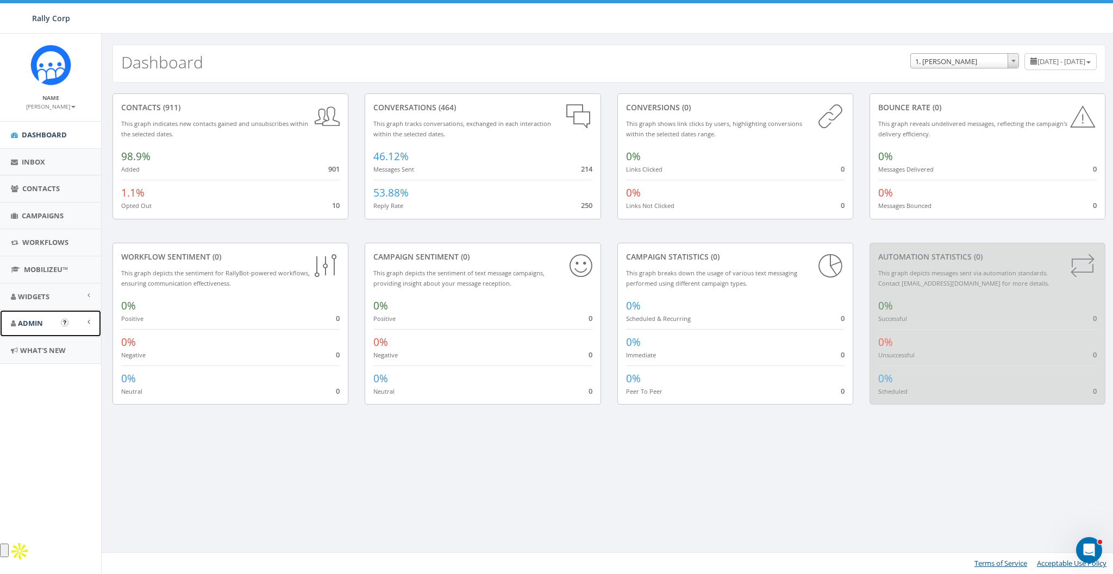
click at [32, 326] on span "Admin" at bounding box center [30, 323] width 25 height 10
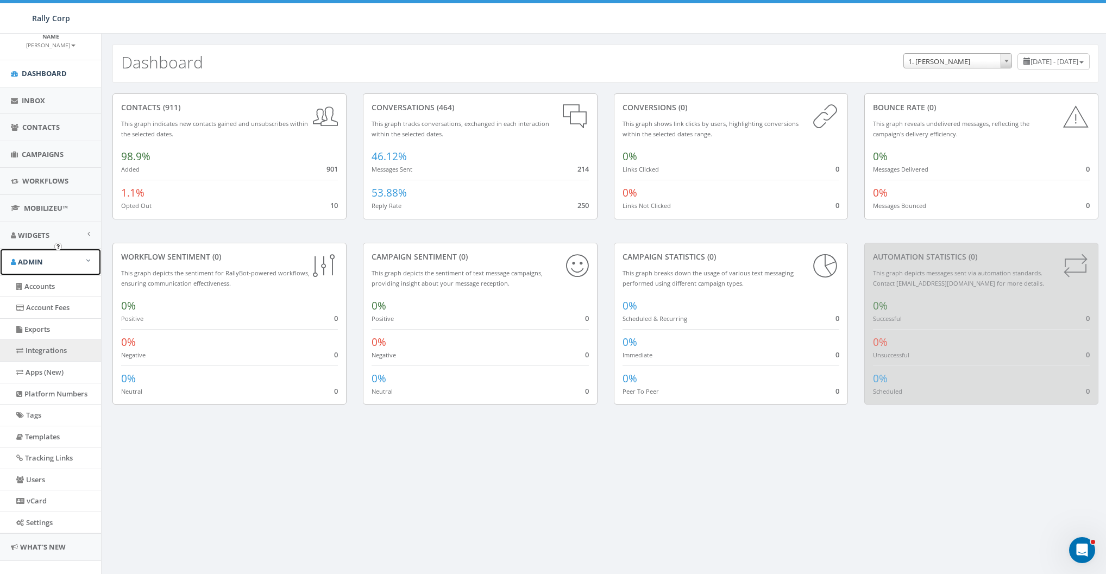
scroll to position [76, 0]
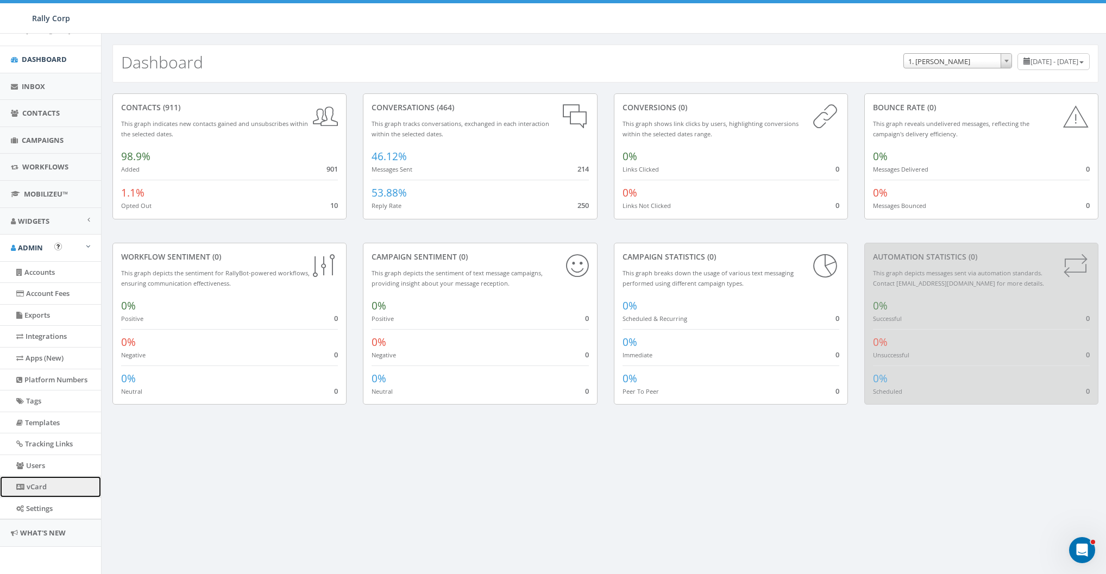
click at [37, 477] on link "vCard" at bounding box center [50, 487] width 101 height 21
click at [35, 469] on link "Users" at bounding box center [50, 465] width 101 height 21
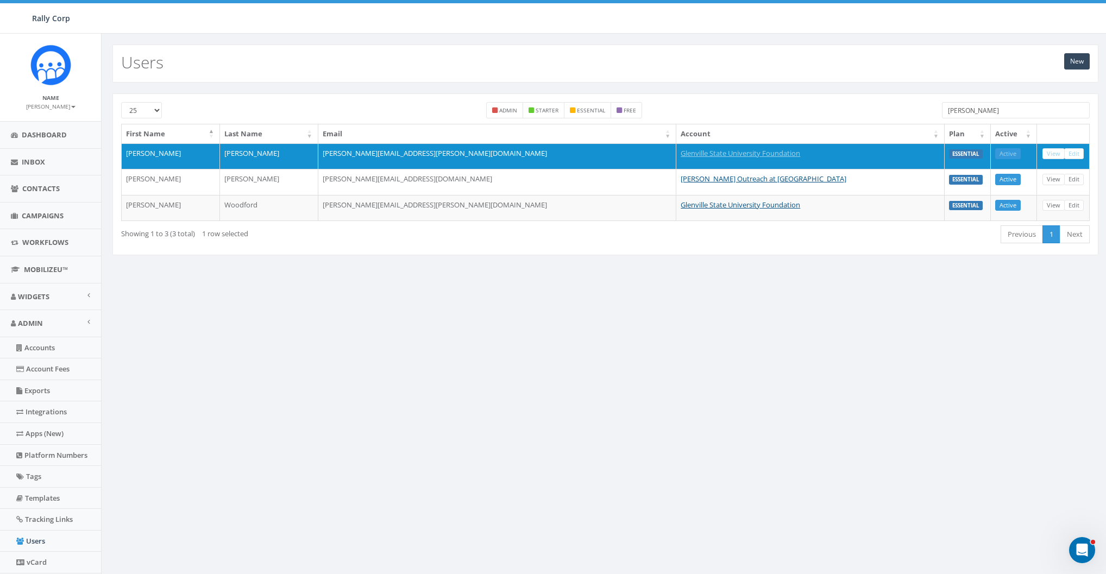
click at [1015, 100] on div "25 50 100 admin starter essential free glen First Name Last Name Email Account …" at bounding box center [605, 174] width 986 height 162
drag, startPoint x: 1015, startPoint y: 100, endPoint x: 1008, endPoint y: 110, distance: 12.2
click at [1010, 108] on div "25 50 100 admin starter essential free glen First Name Last Name Email Account …" at bounding box center [605, 174] width 986 height 162
click at [1008, 110] on input "glen" at bounding box center [1016, 110] width 148 height 16
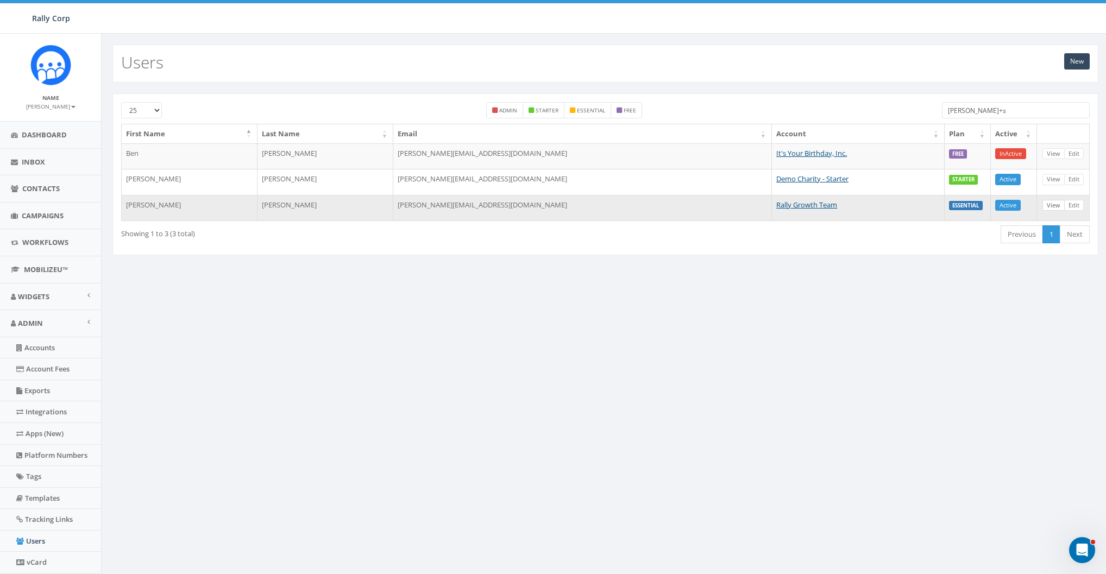
type input "james+s"
click at [1058, 208] on link "View" at bounding box center [1054, 205] width 22 height 11
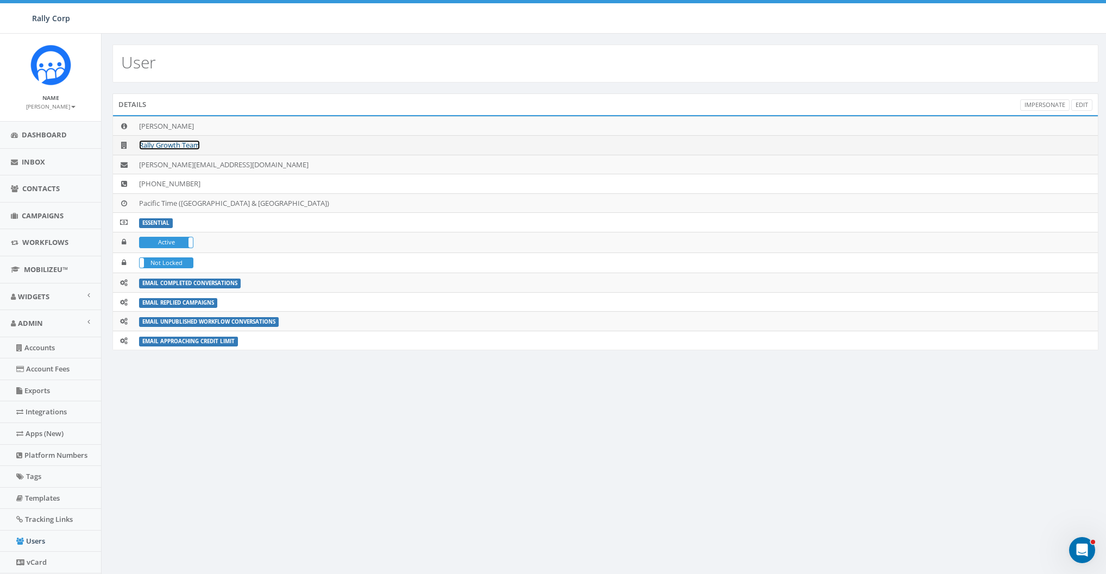
click at [182, 145] on link "Rally Growth Team" at bounding box center [169, 145] width 61 height 10
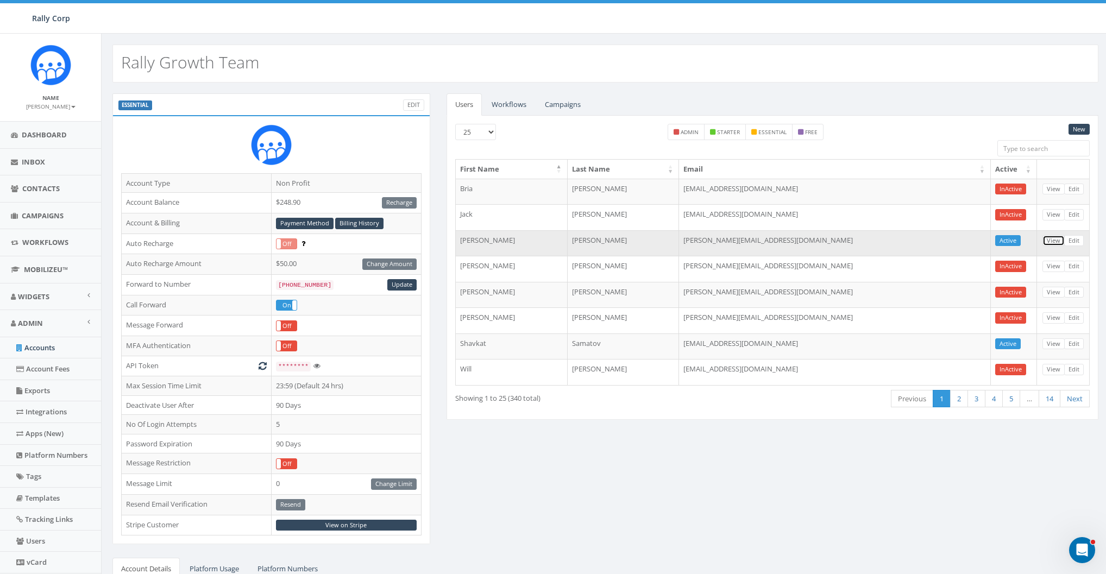
click at [1050, 237] on link "View" at bounding box center [1054, 240] width 22 height 11
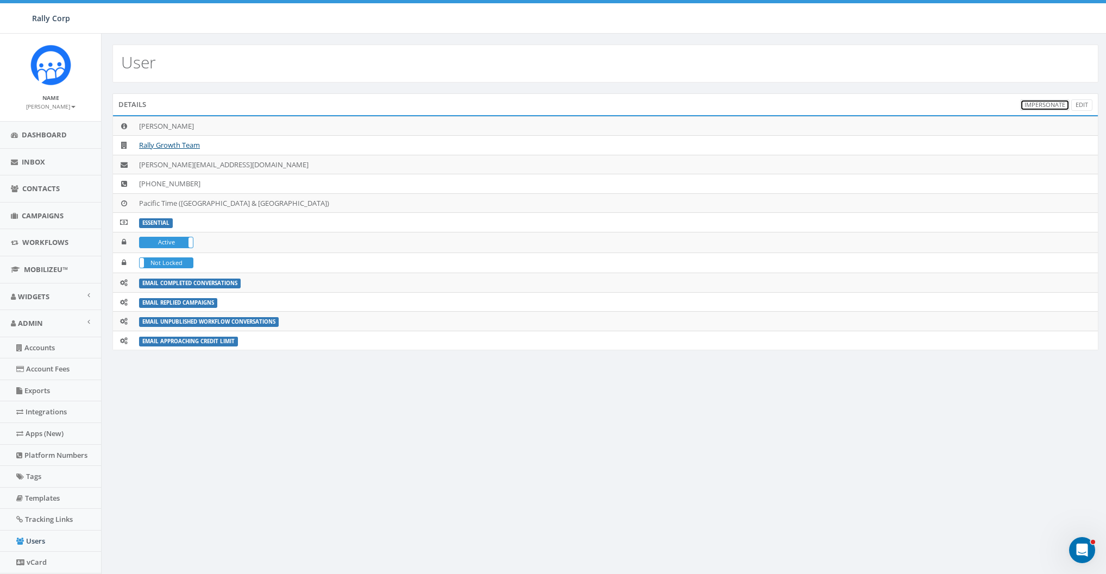
click at [1044, 103] on link "Impersonate" at bounding box center [1045, 104] width 49 height 11
